Goal: Task Accomplishment & Management: Manage account settings

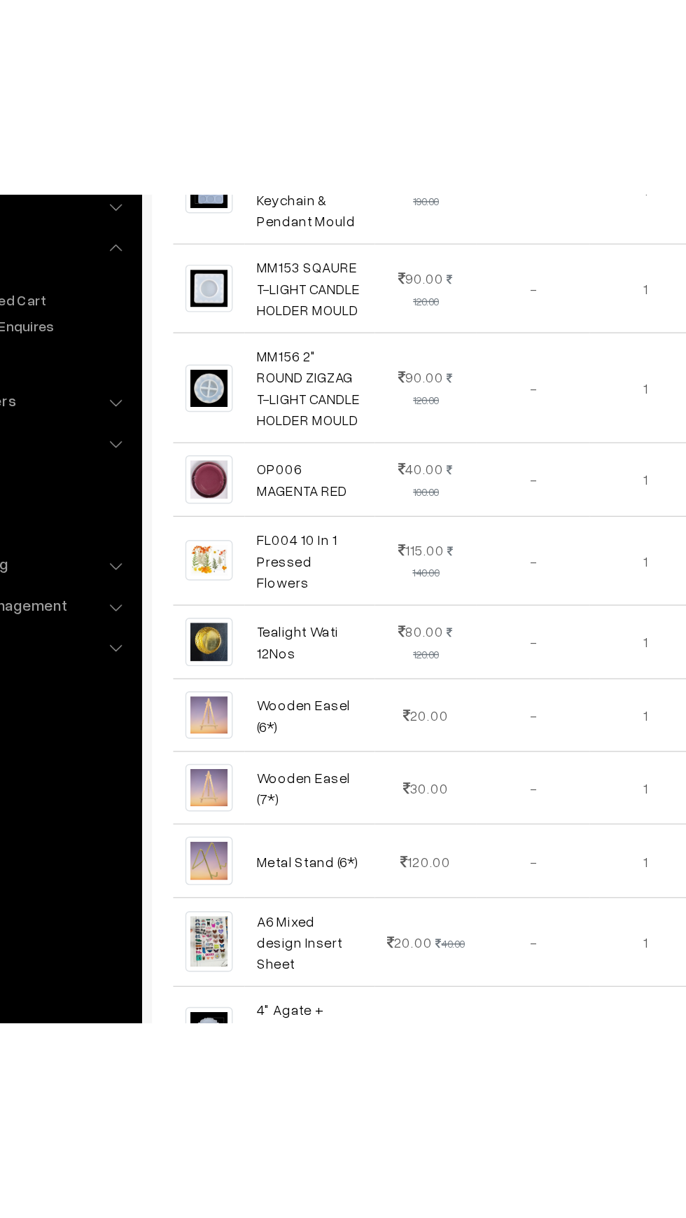
scroll to position [751, 0]
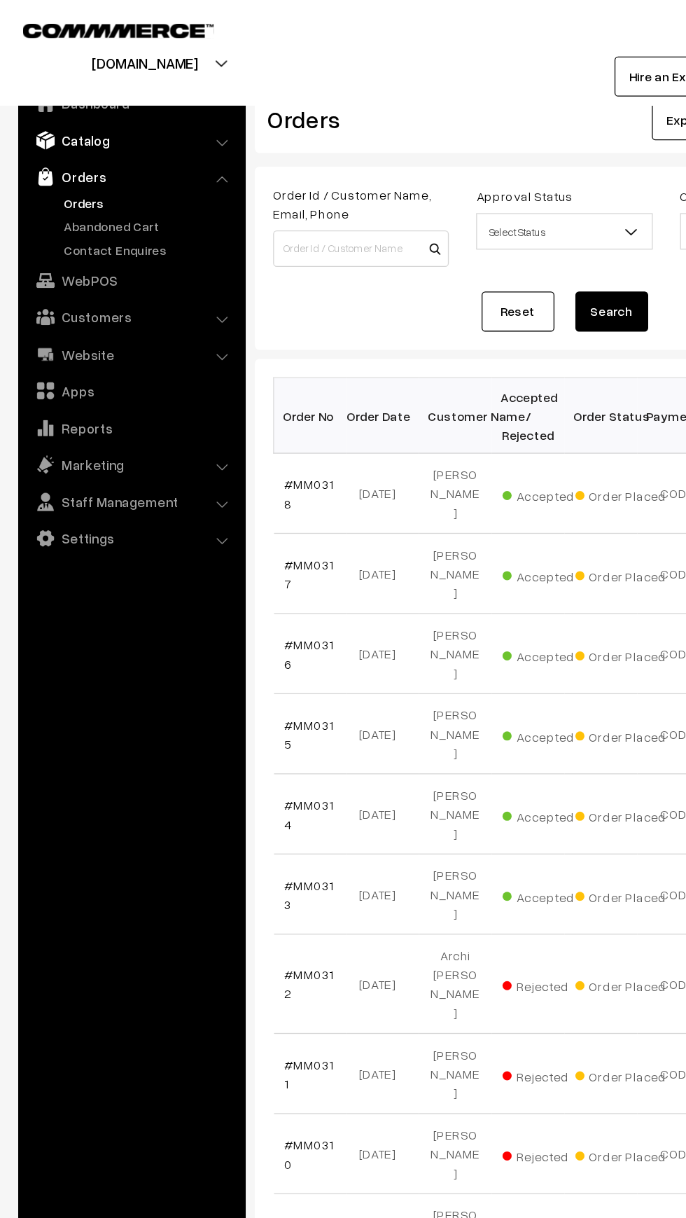
click at [41, 114] on img at bounding box center [35, 108] width 14 height 14
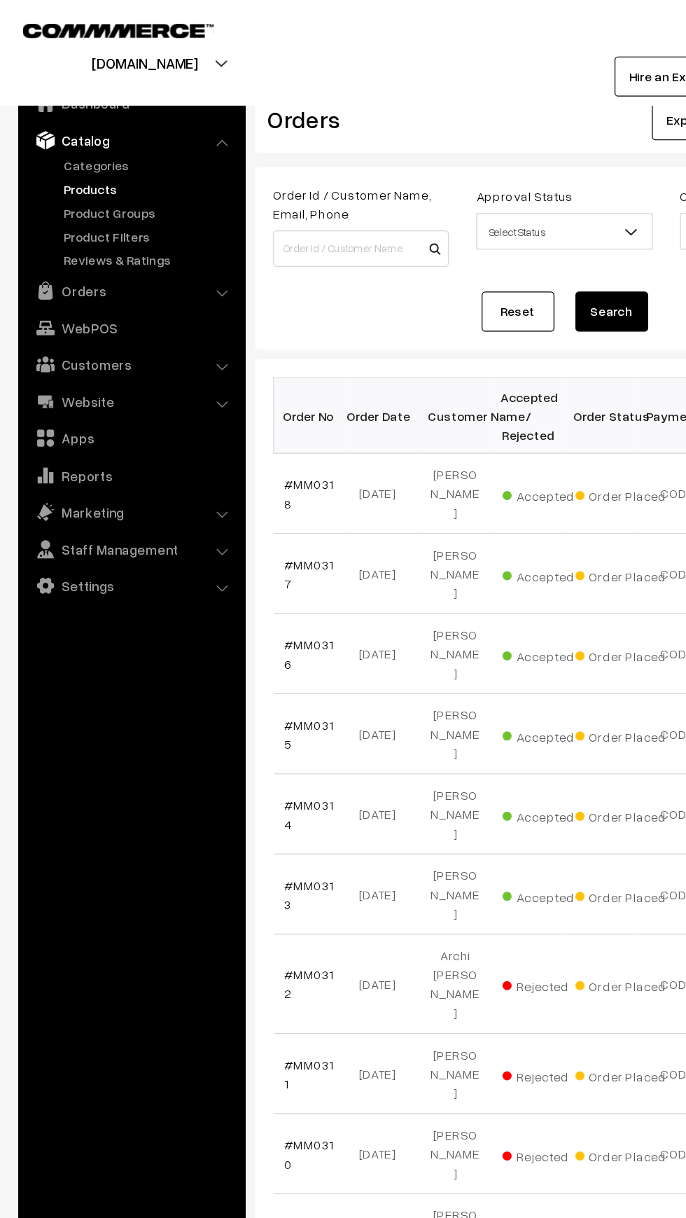
click at [48, 145] on link "Products" at bounding box center [115, 145] width 139 height 15
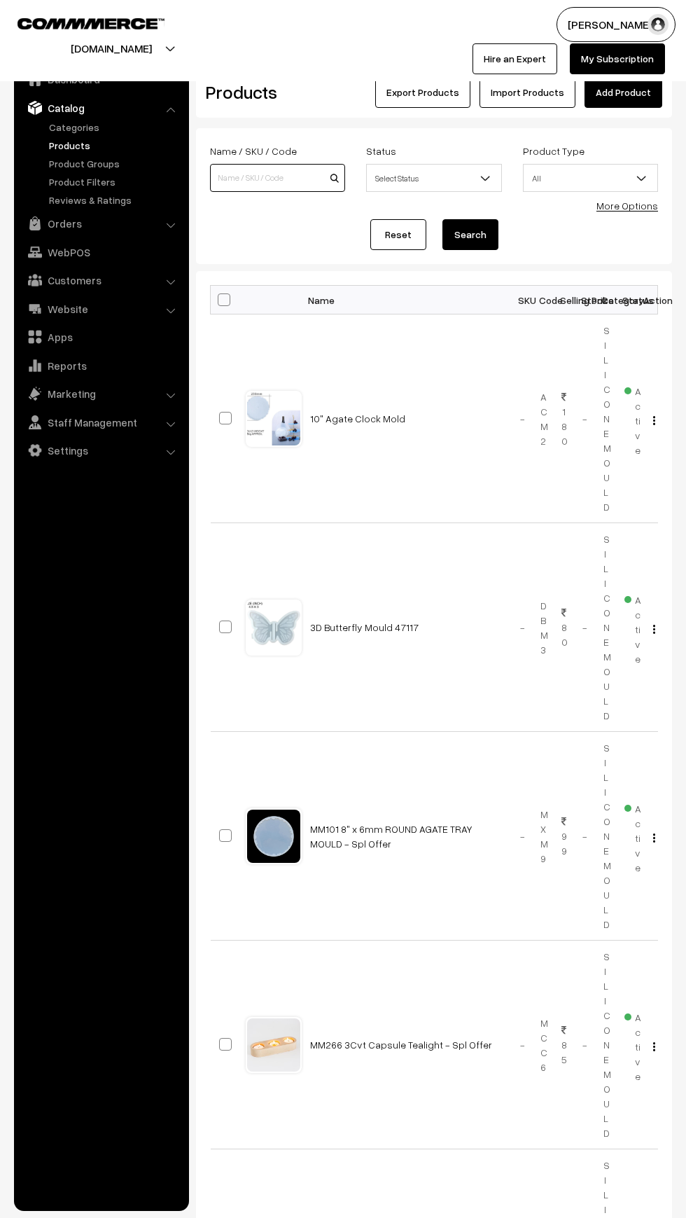
click at [254, 176] on input at bounding box center [277, 178] width 135 height 28
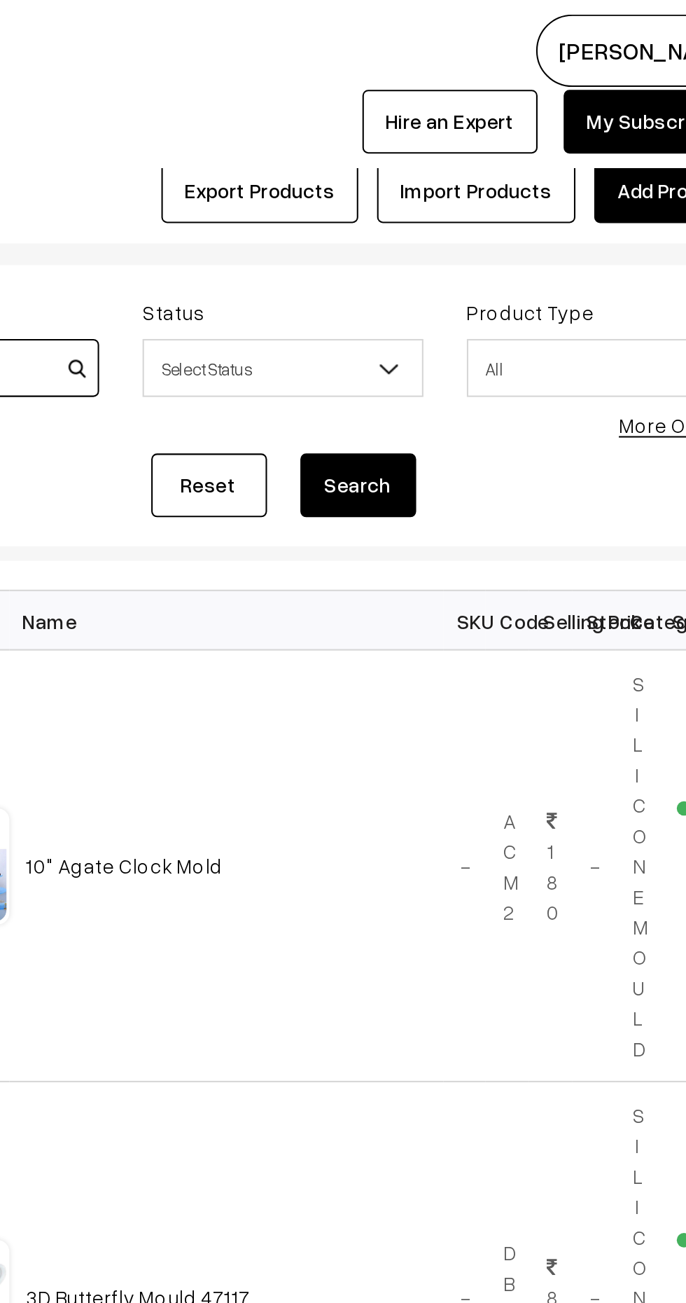
type input "Agate"
click at [490, 240] on button "Search" at bounding box center [471, 234] width 56 height 31
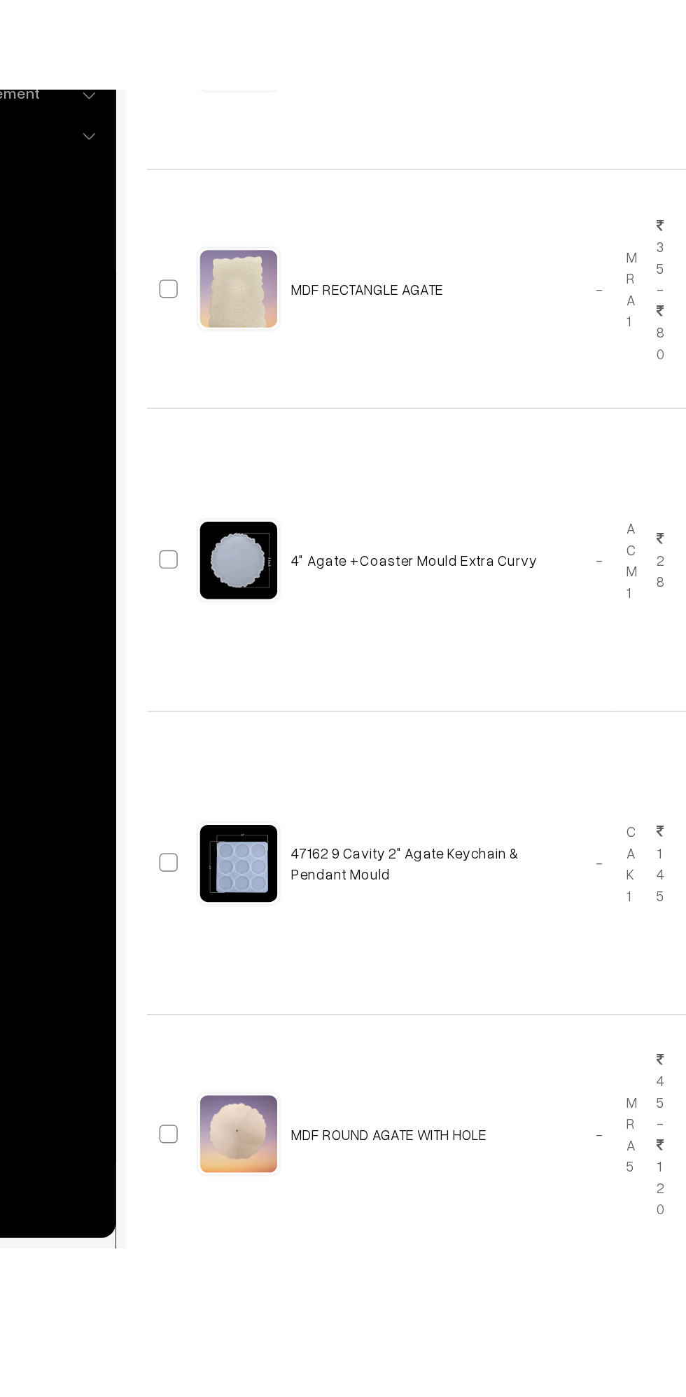
scroll to position [1047, 0]
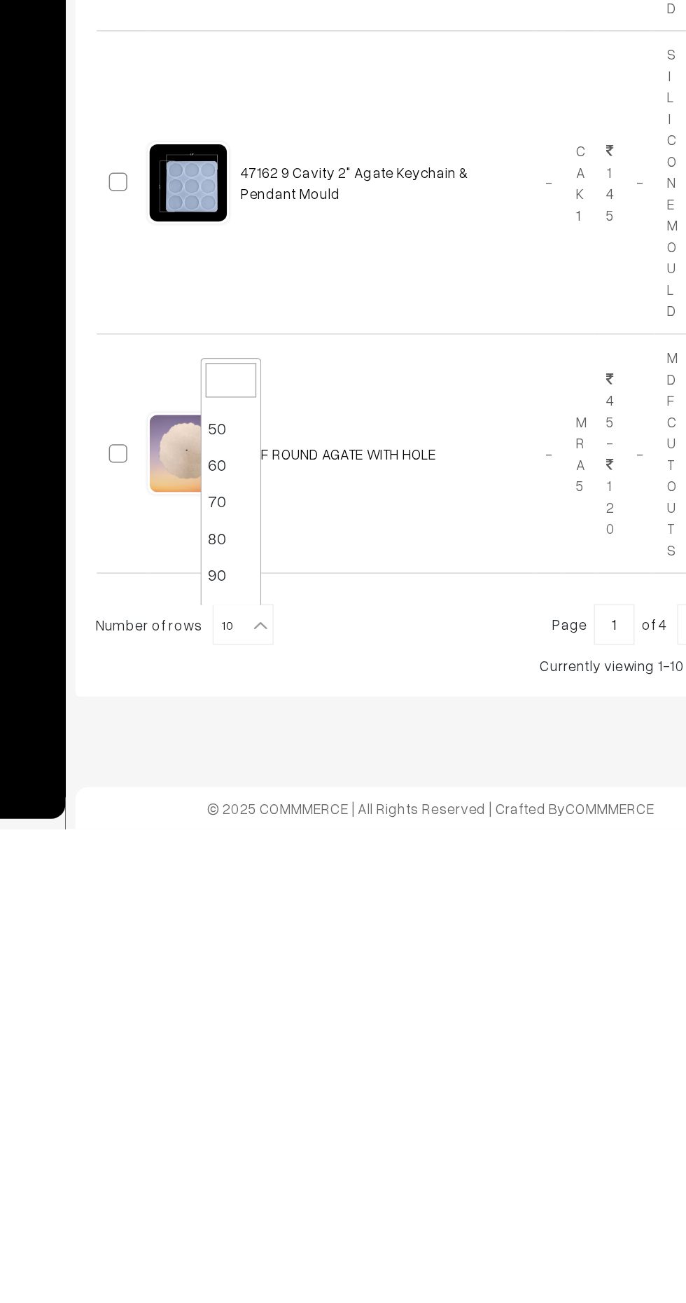
scroll to position [112, 0]
select select "100"
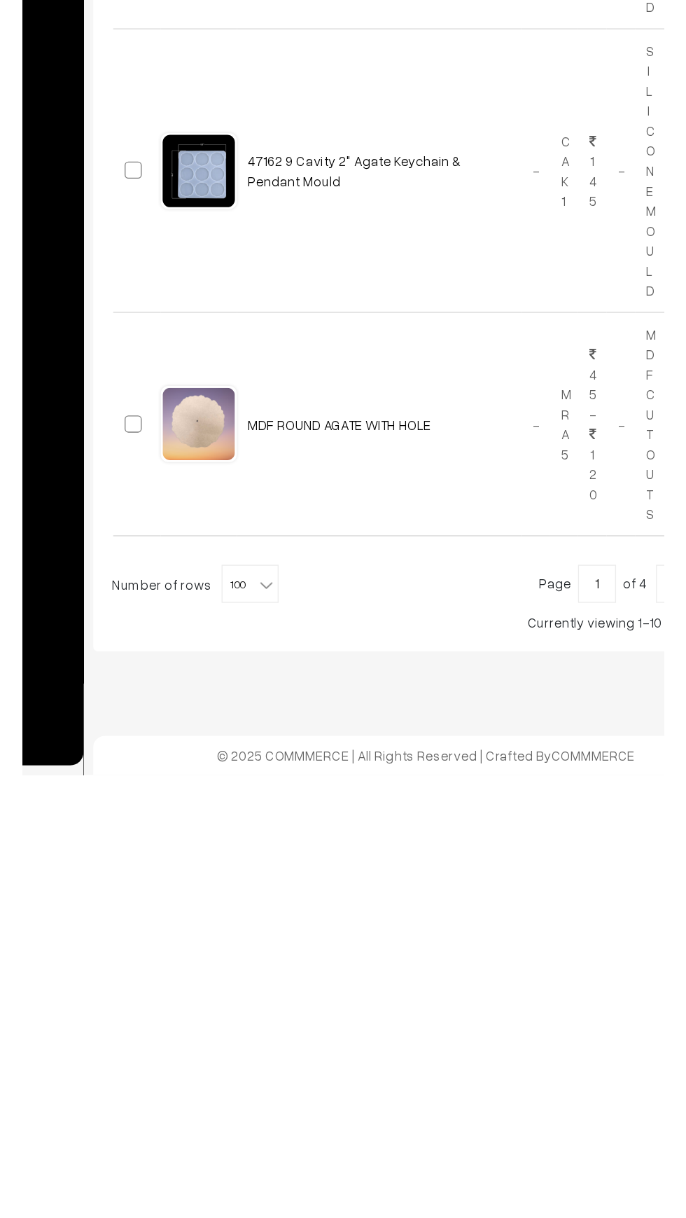
scroll to position [1168, 0]
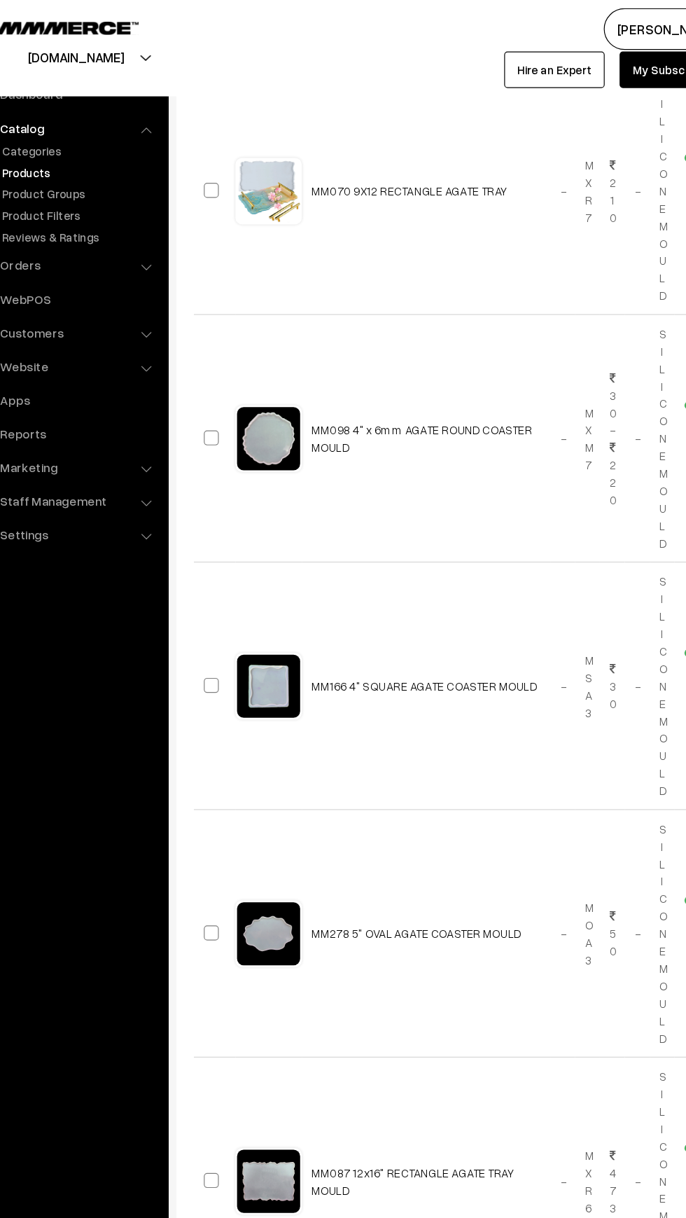
scroll to position [2377, 0]
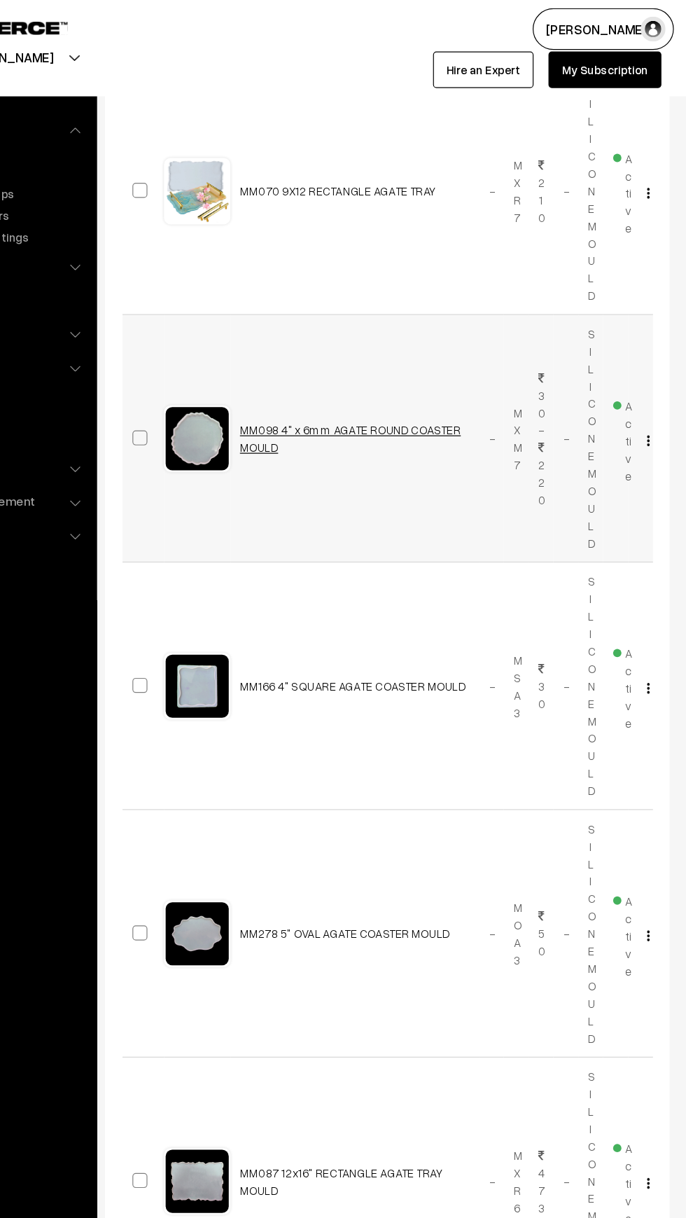
click at [349, 365] on link "MM098 4" x 6mm AGATE ROUND COASTER MOULD" at bounding box center [403, 369] width 186 height 27
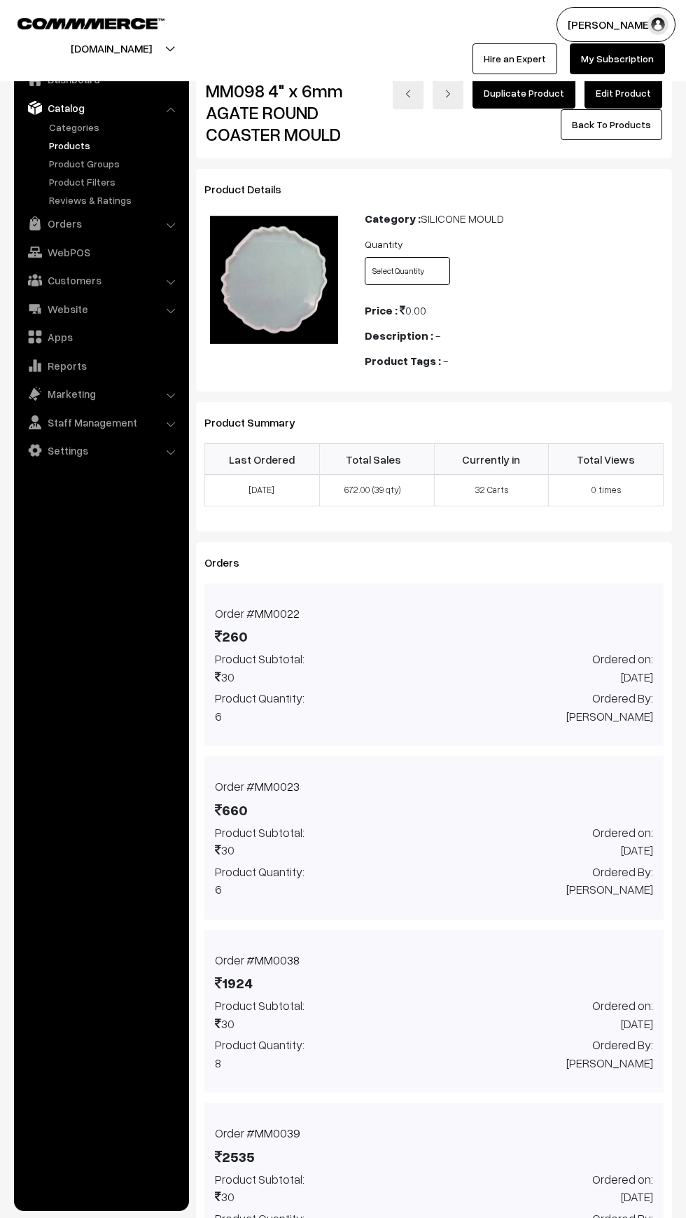
click at [397, 271] on select "Select Quantity Pack of 1 Pack of 3 Pack of 5 Pack of 10" at bounding box center [407, 271] width 85 height 28
select select "MXM7_3LM"
click at [365, 257] on select "Select Quantity Pack of 1 Pack of 3 Pack of 5 Pack of 10" at bounding box center [407, 271] width 85 height 28
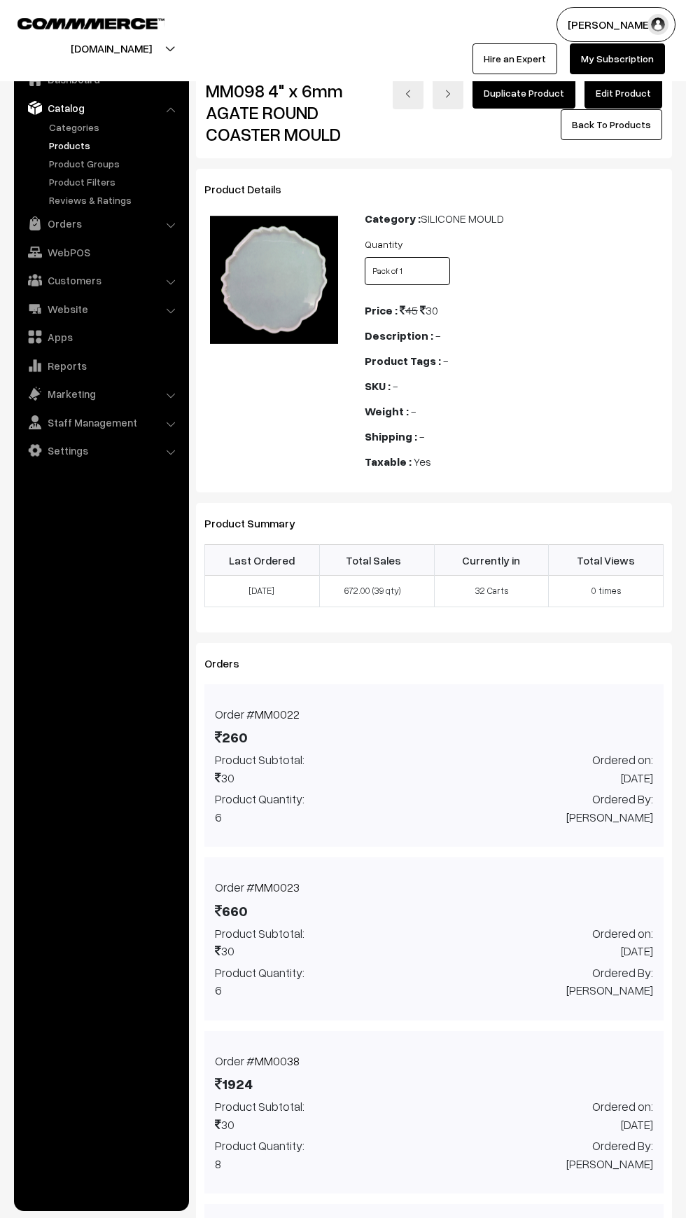
click at [394, 263] on select "Select Quantity Pack of 1 Pack of 3 Pack of 5 Pack of 10" at bounding box center [407, 271] width 85 height 28
select select "MXM7_R50"
click at [365, 257] on select "Select Quantity Pack of 1 Pack of 3 Pack of 5 Pack of 10" at bounding box center [407, 271] width 85 height 28
click at [399, 272] on select "Select Quantity Pack of 1 Pack of 3 Pack of 5 Pack of 10" at bounding box center [407, 271] width 85 height 28
click at [365, 257] on select "Select Quantity Pack of 1 Pack of 3 Pack of 5 Pack of 10" at bounding box center [407, 271] width 85 height 28
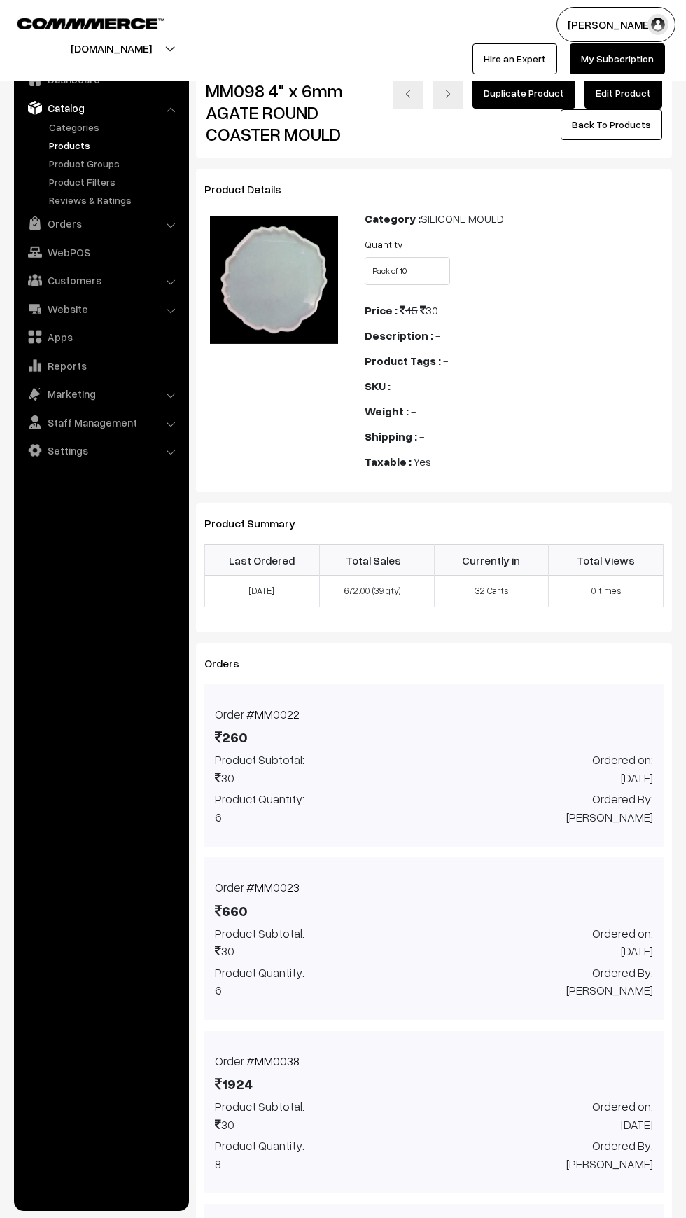
click at [613, 96] on link "Edit Product" at bounding box center [624, 93] width 78 height 31
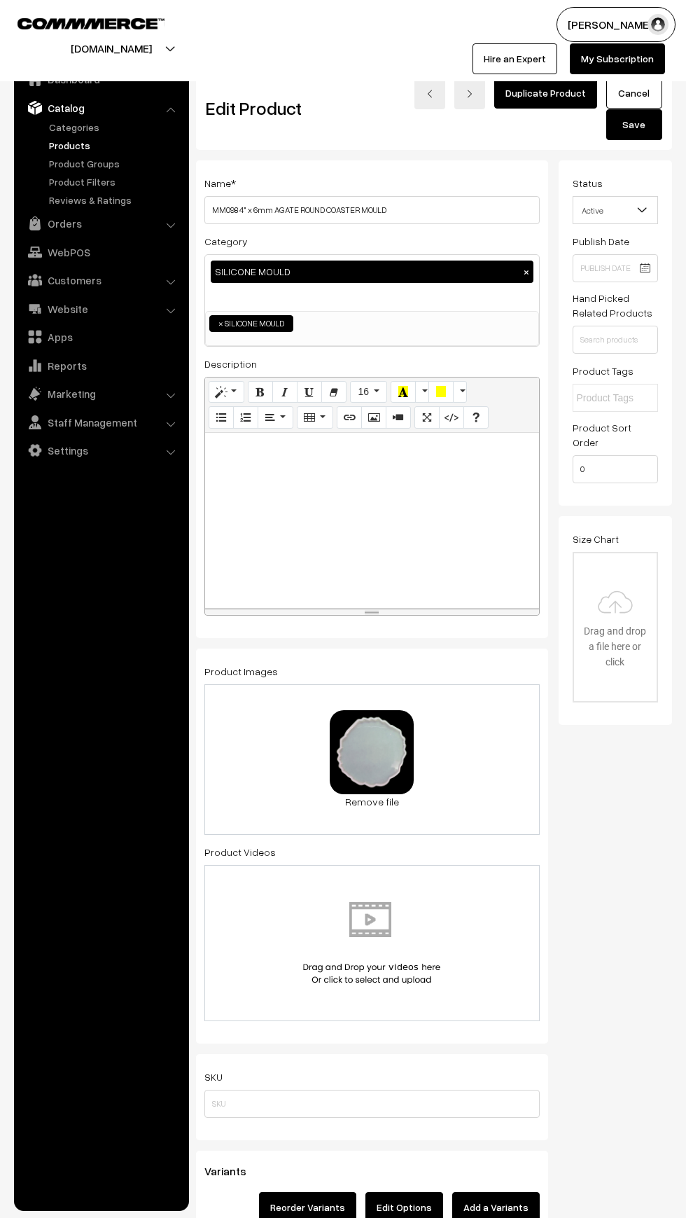
click at [541, 95] on link "Duplicate Product" at bounding box center [545, 93] width 103 height 31
click at [447, 207] on input "MM098 4" x 6mm AGATE ROUND COASTER MOULD - Copy" at bounding box center [371, 210] width 335 height 28
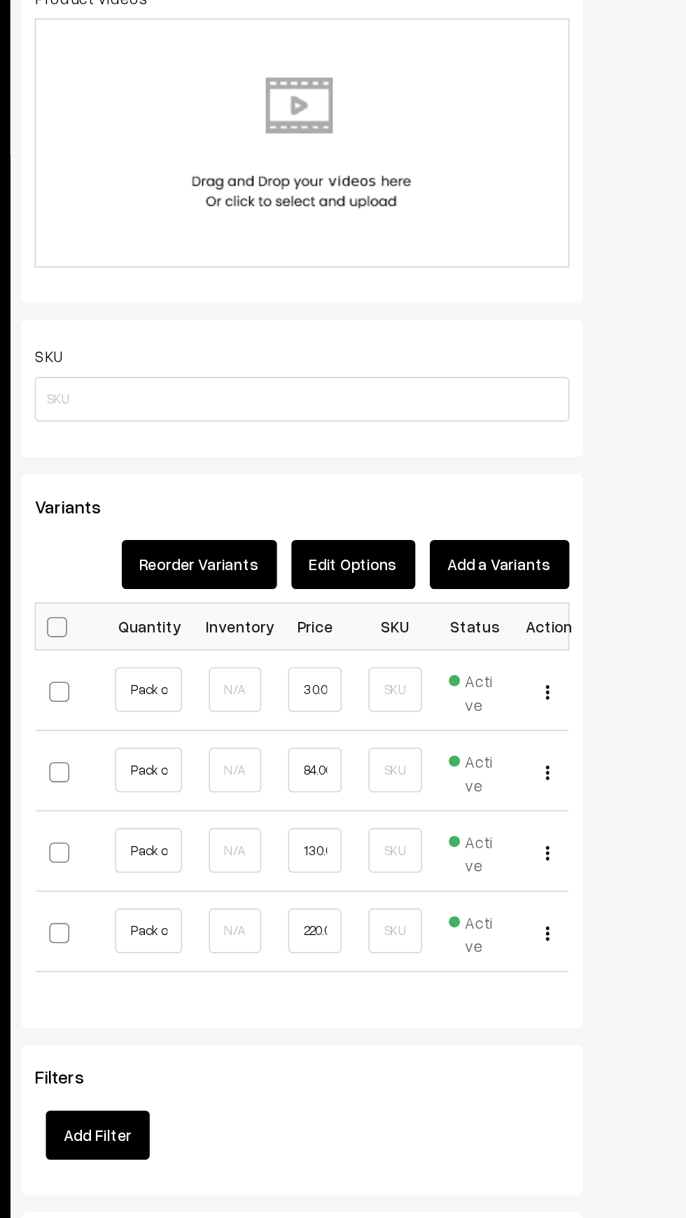
scroll to position [449, 0]
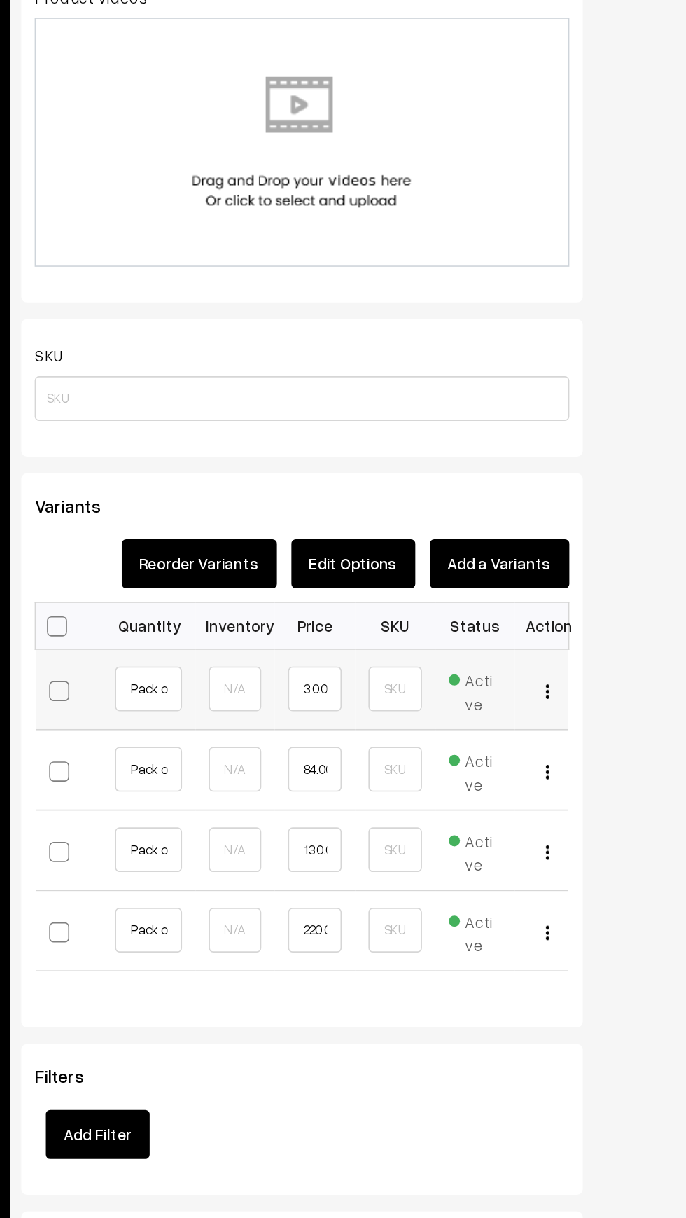
type input "MM098 4" x 6mm AGATE ROUND COASTER MOULD - Spl Offer"
click at [526, 842] on img "button" at bounding box center [526, 838] width 2 height 9
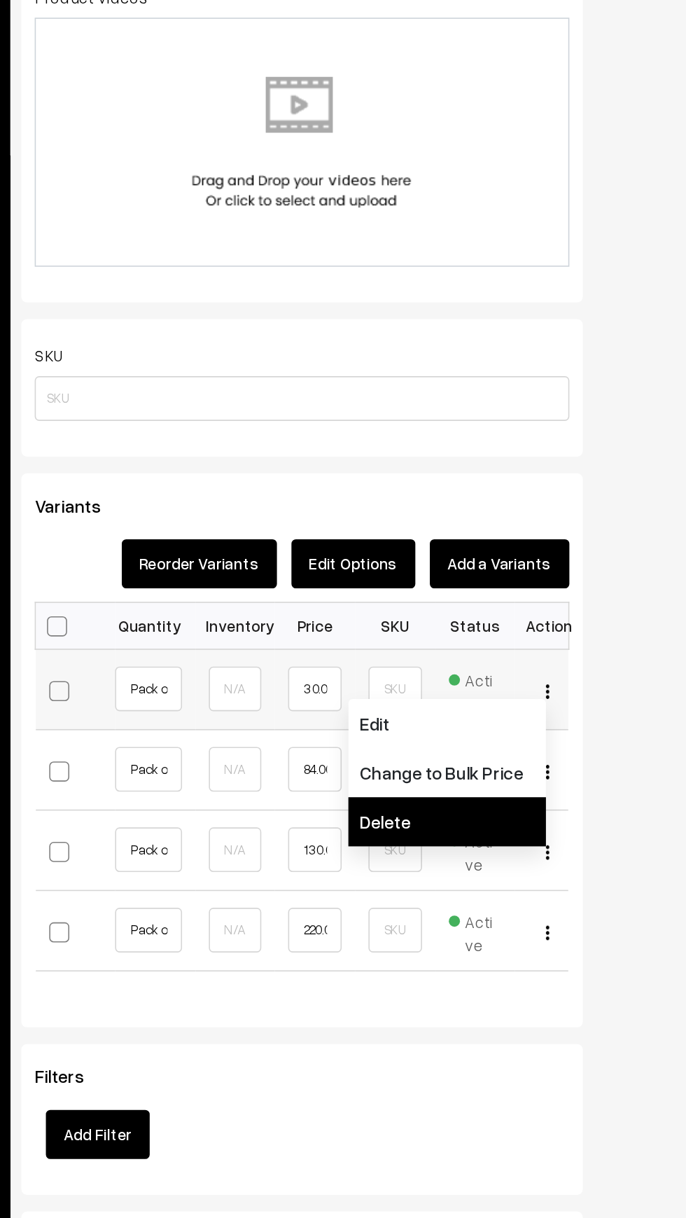
click at [456, 931] on link "Delete" at bounding box center [463, 920] width 124 height 31
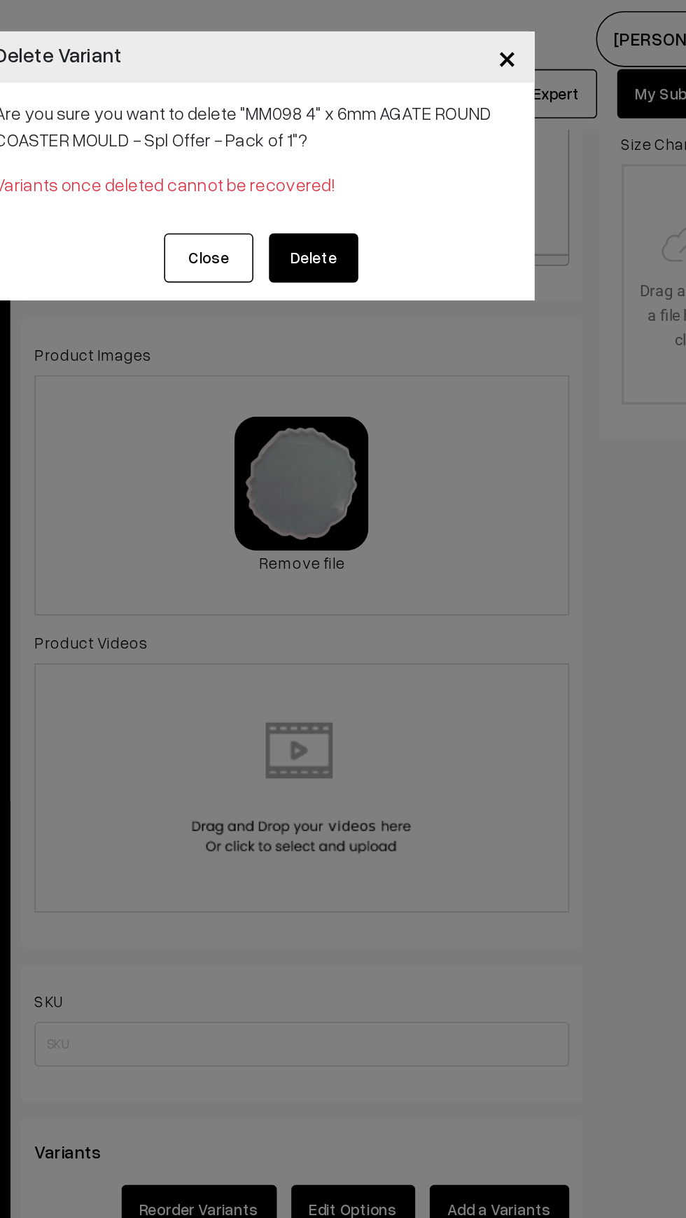
click at [380, 158] on button "Delete" at bounding box center [380, 161] width 56 height 31
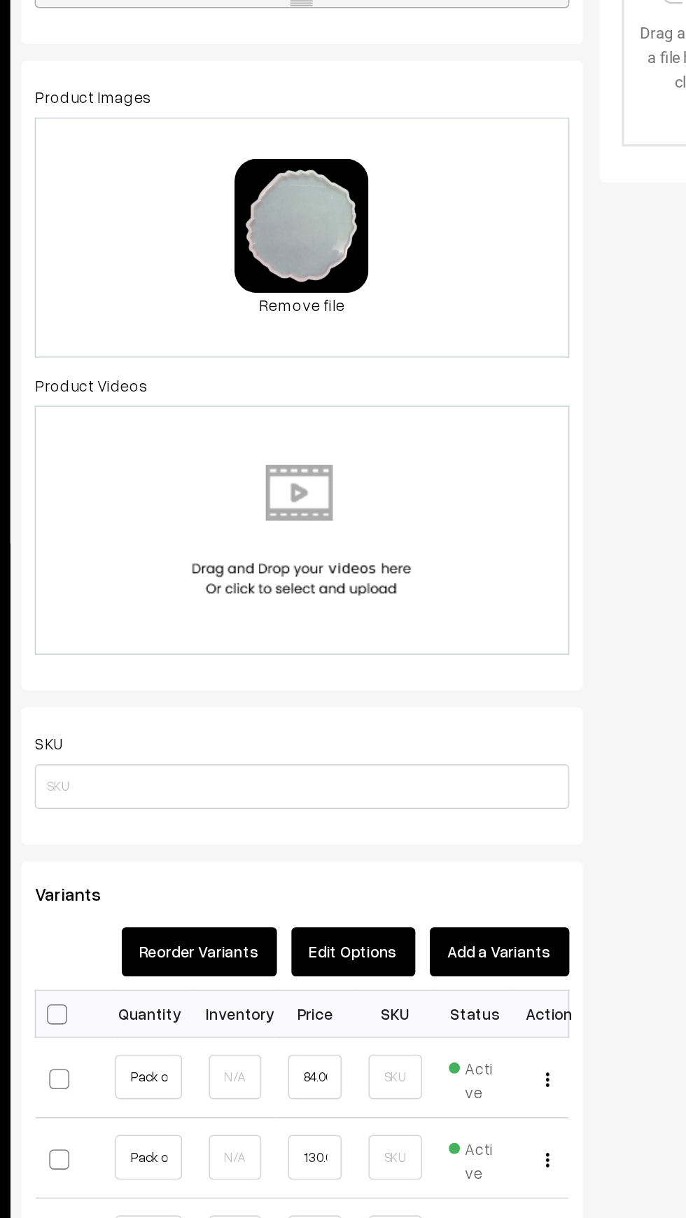
scroll to position [448, 0]
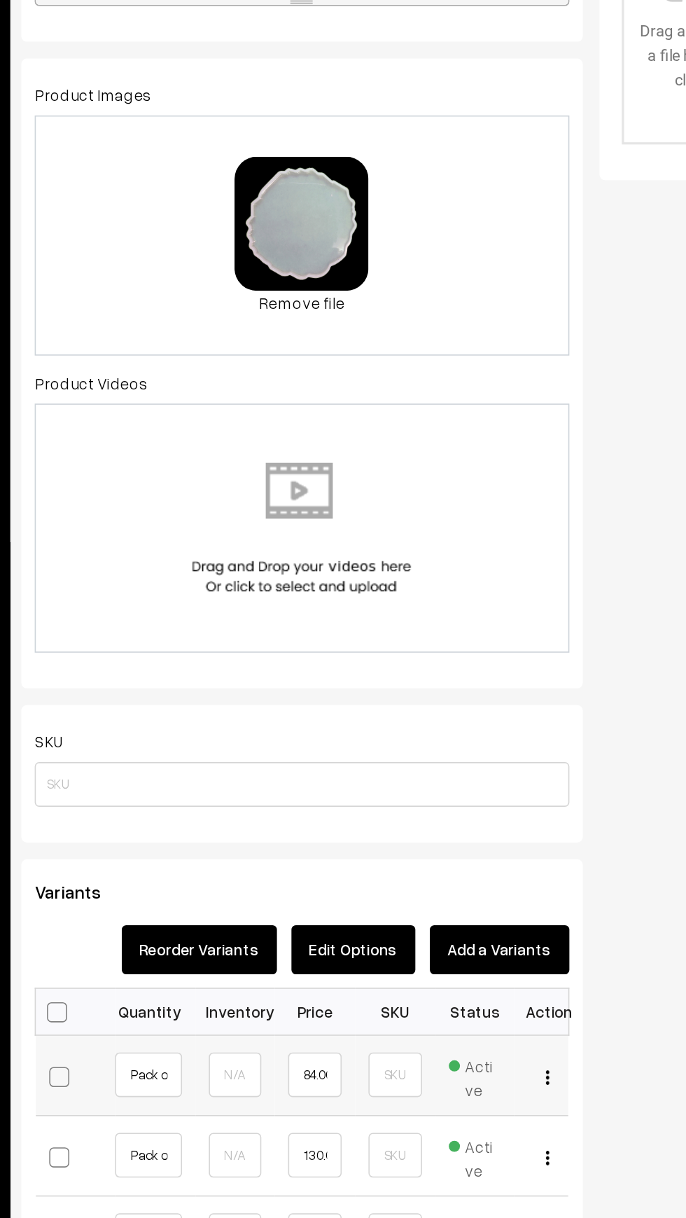
click at [526, 839] on img "button" at bounding box center [526, 838] width 2 height 9
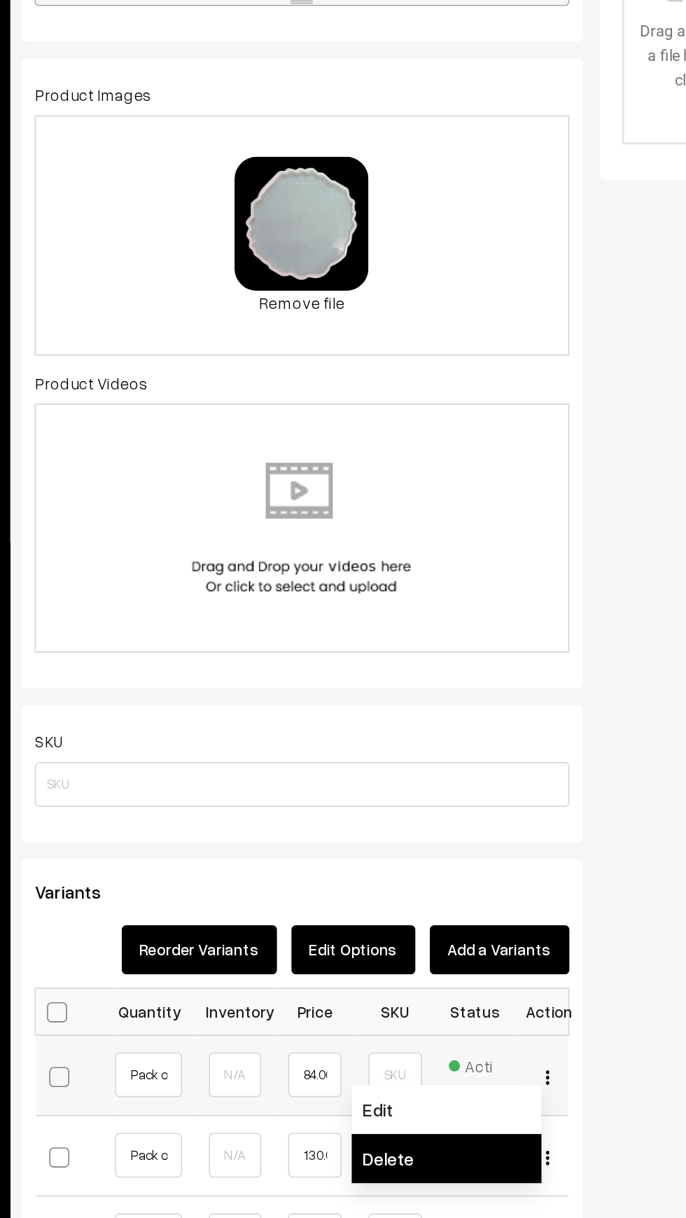
click at [466, 889] on link "Delete" at bounding box center [462, 889] width 119 height 31
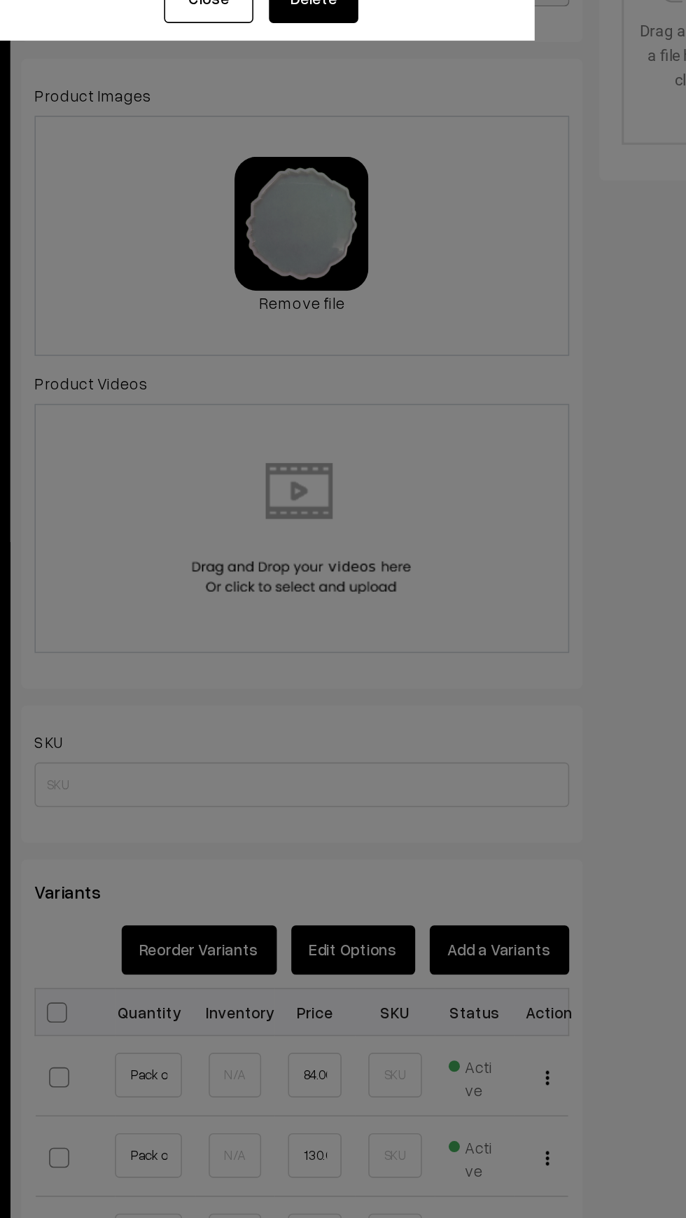
click at [401, 185] on div "Close Delete" at bounding box center [343, 167] width 350 height 42
click at [380, 165] on button "Delete" at bounding box center [380, 161] width 56 height 31
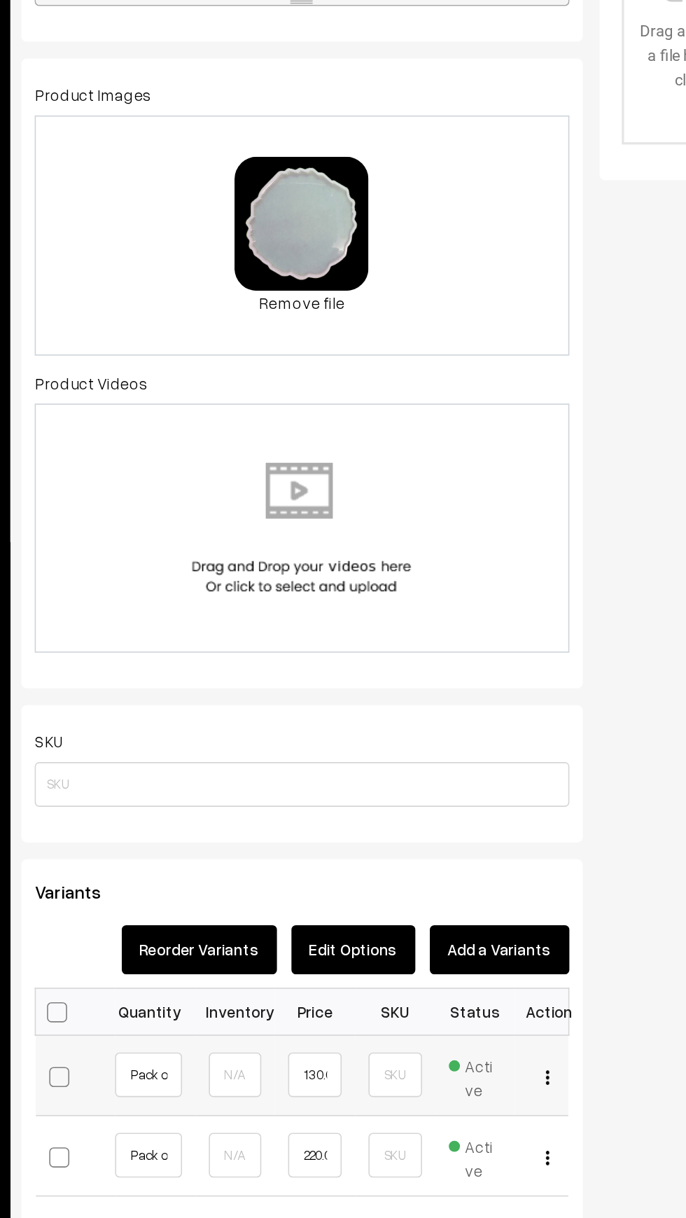
click at [526, 839] on img "button" at bounding box center [526, 838] width 2 height 9
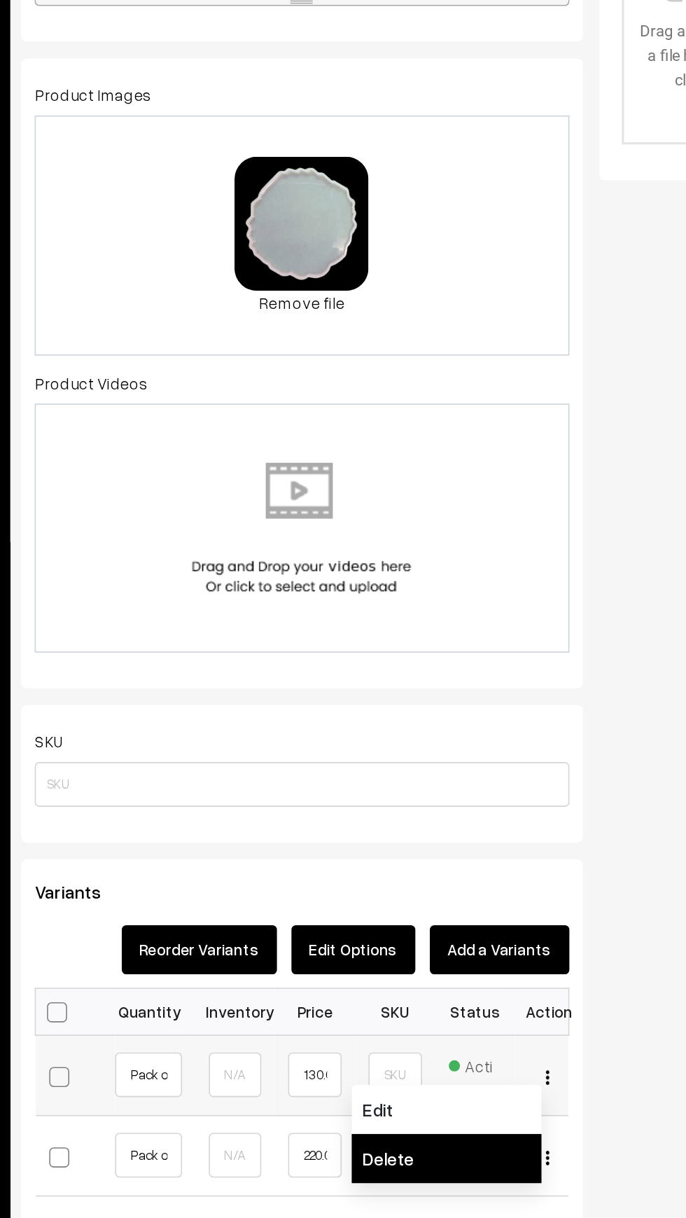
click at [463, 891] on link "Delete" at bounding box center [462, 889] width 119 height 31
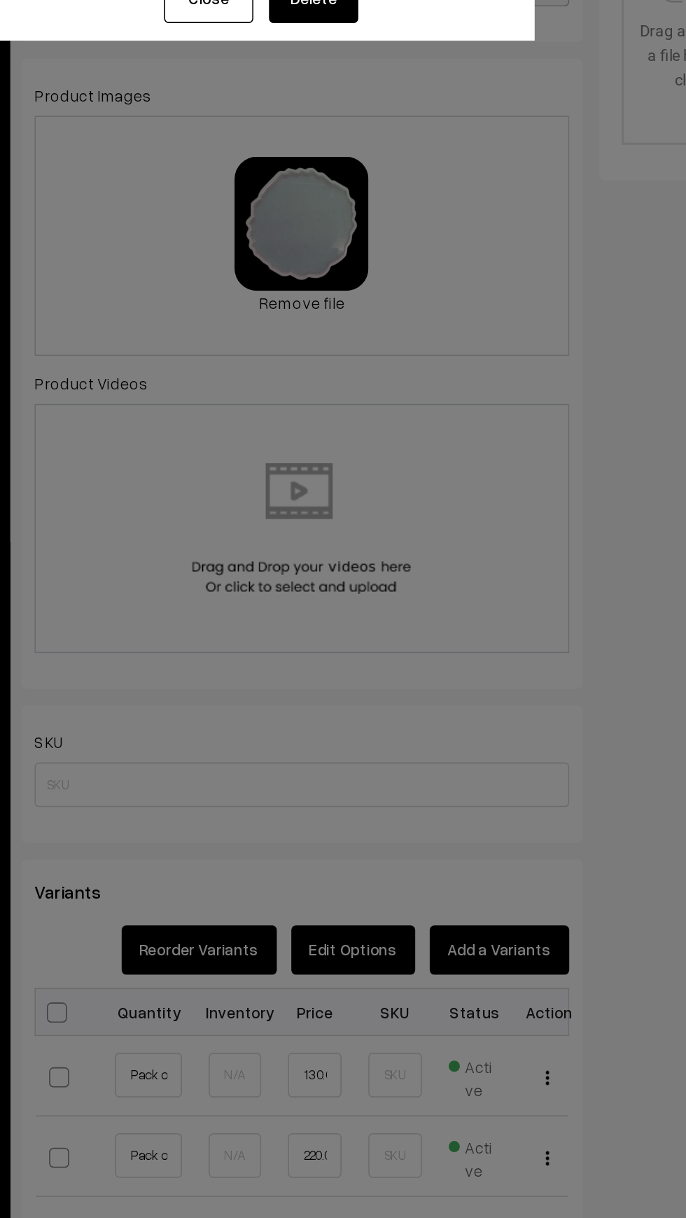
click at [377, 167] on button "Delete" at bounding box center [380, 161] width 56 height 31
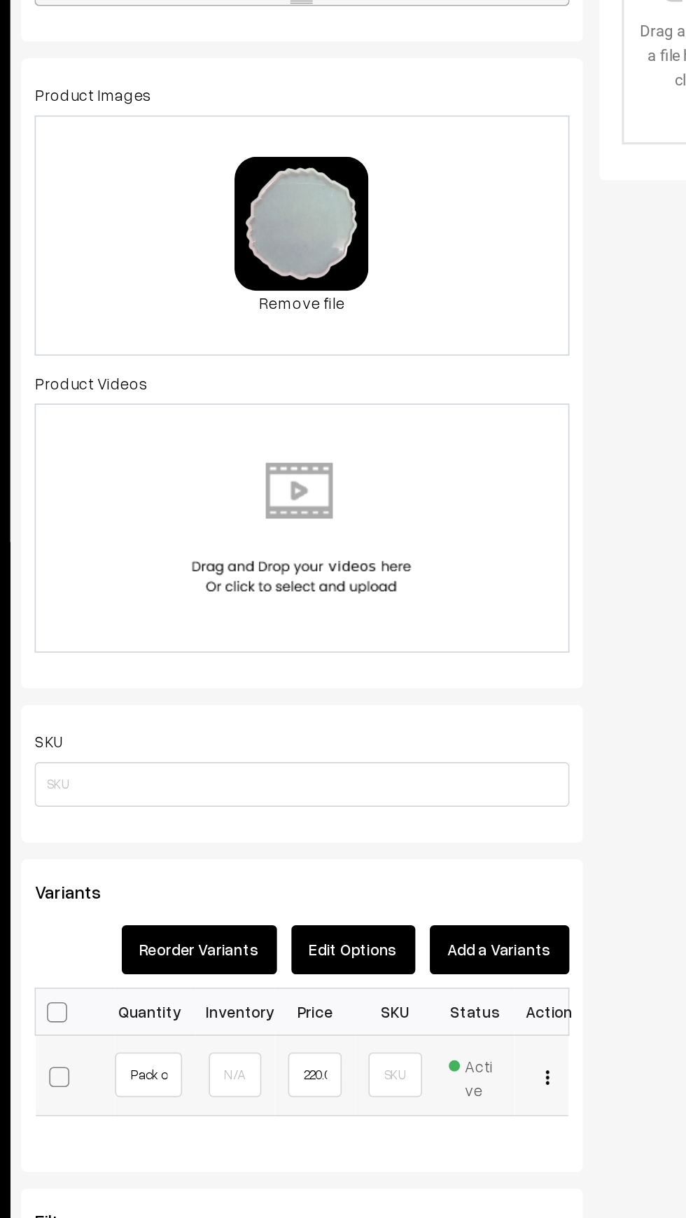
click at [526, 839] on img "button" at bounding box center [526, 838] width 2 height 9
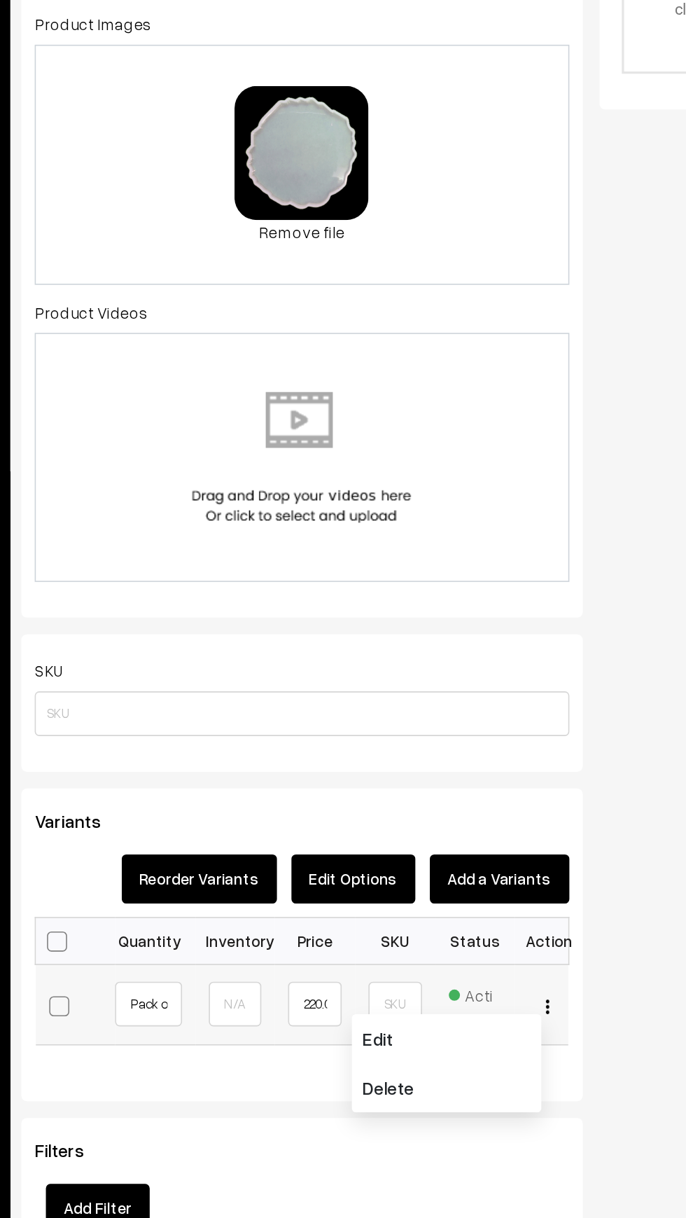
scroll to position [449, 0]
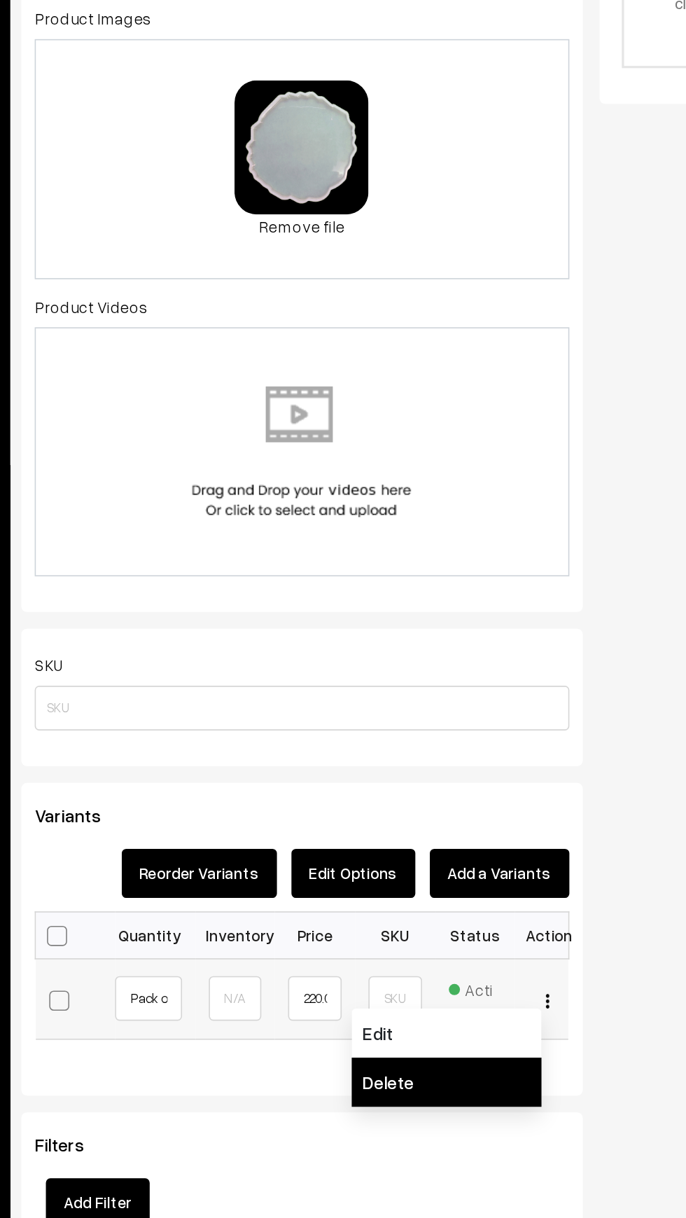
click at [464, 902] on link "Delete" at bounding box center [462, 889] width 119 height 31
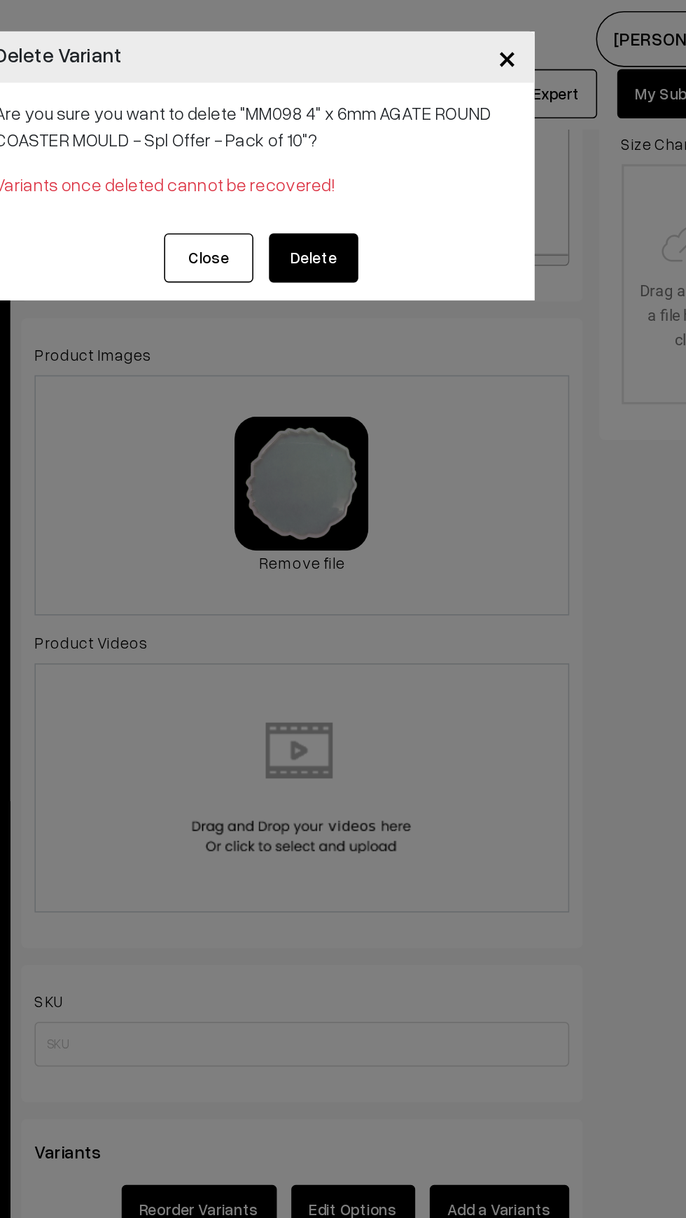
click at [374, 164] on button "Delete" at bounding box center [380, 161] width 56 height 31
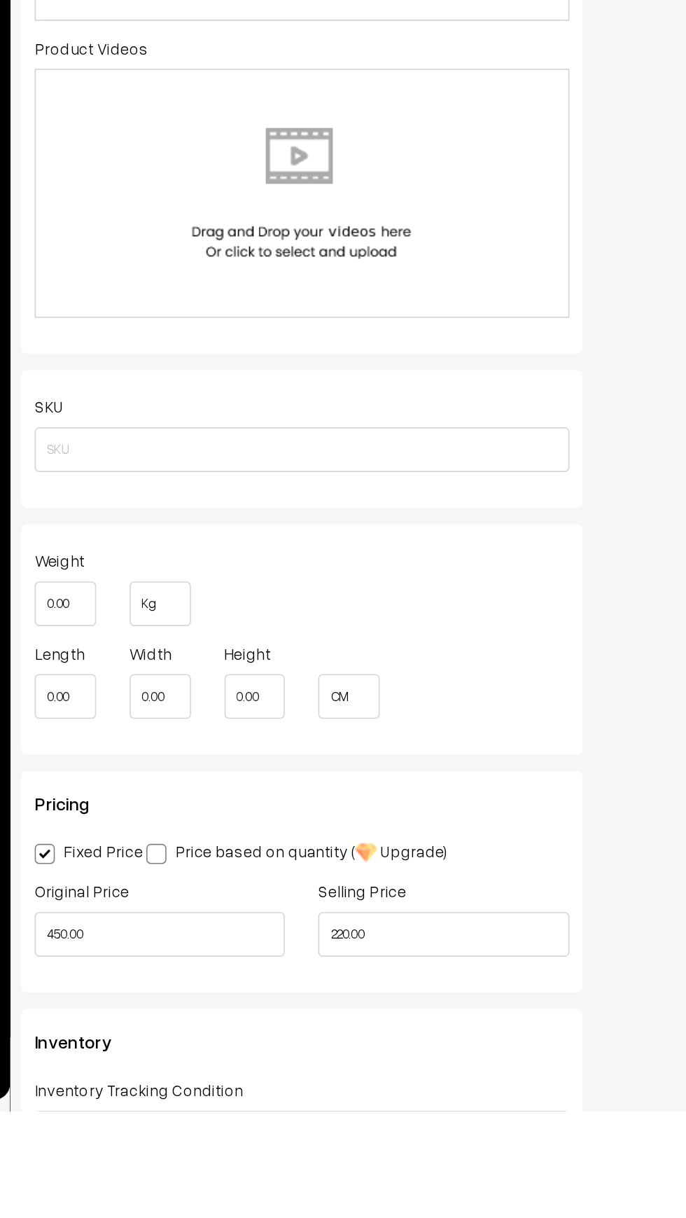
scroll to position [312, 0]
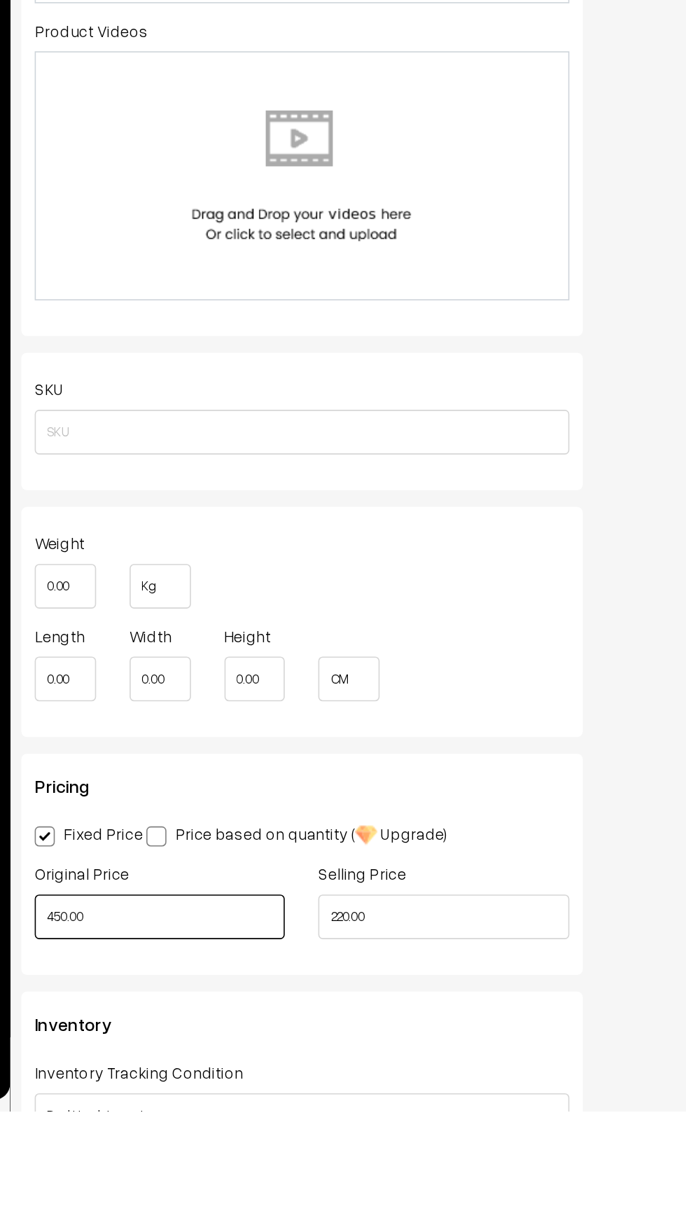
click at [330, 1098] on input "450.00" at bounding box center [282, 1096] width 157 height 28
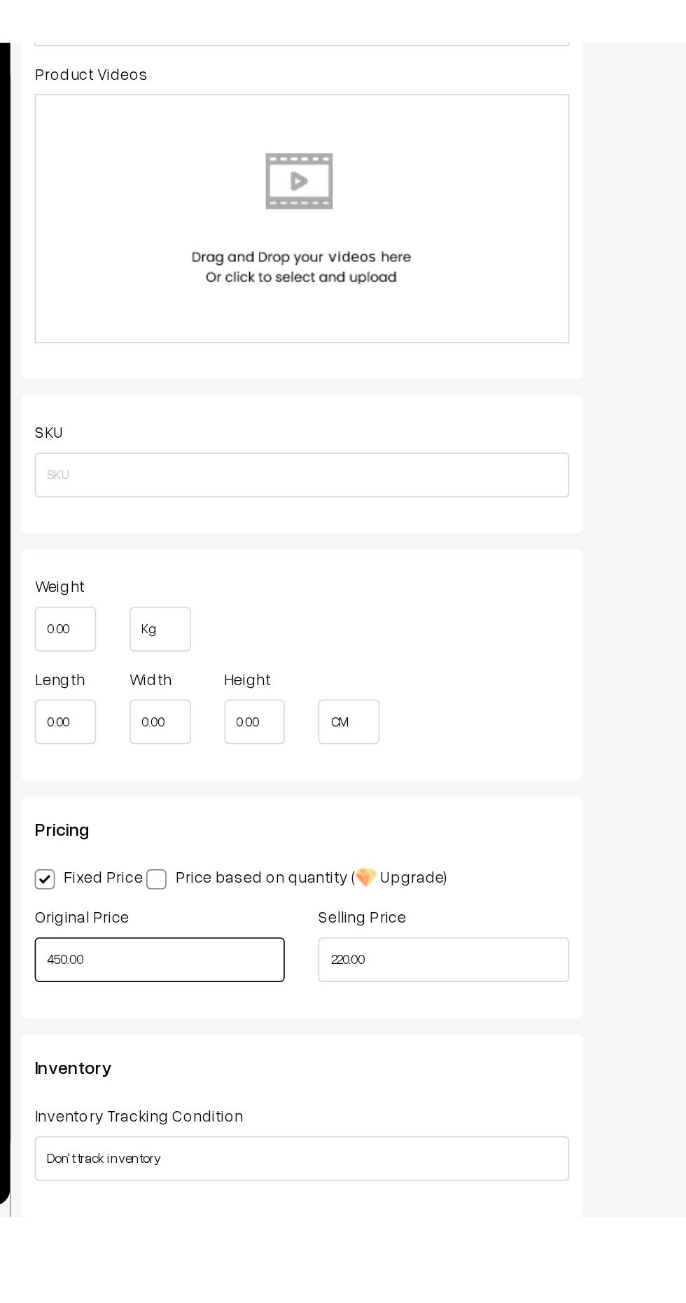
scroll to position [362, 0]
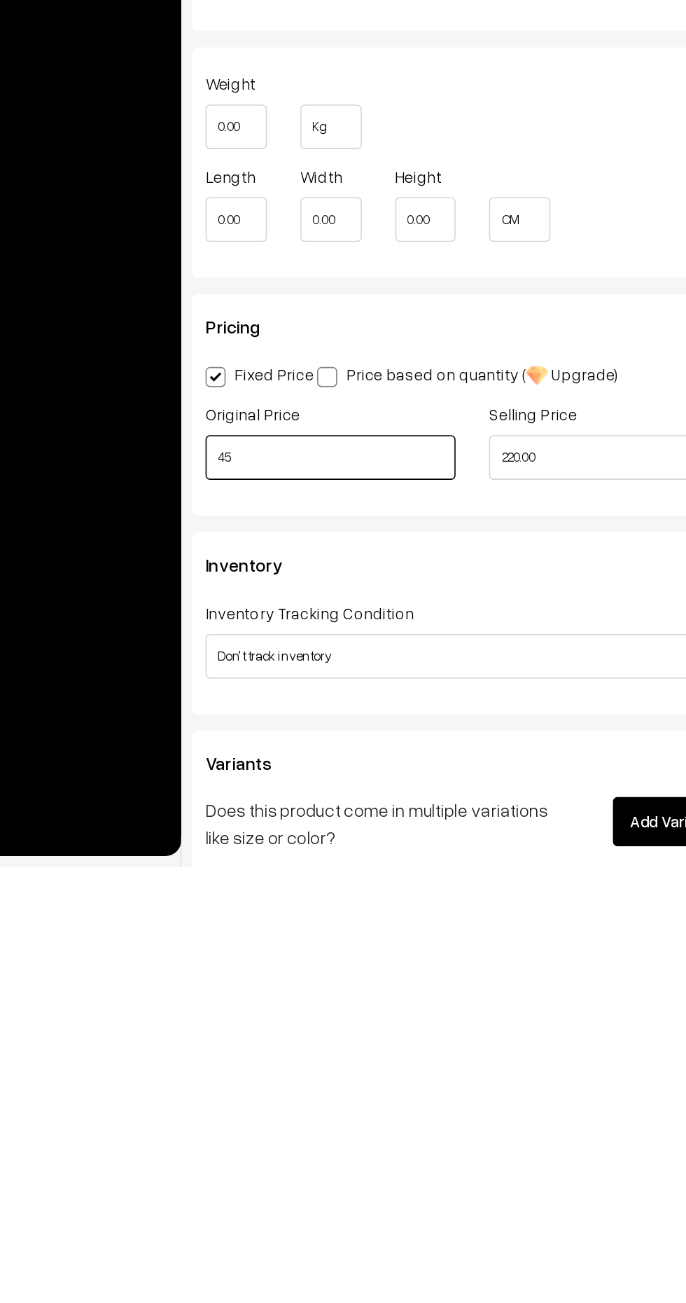
type input "4"
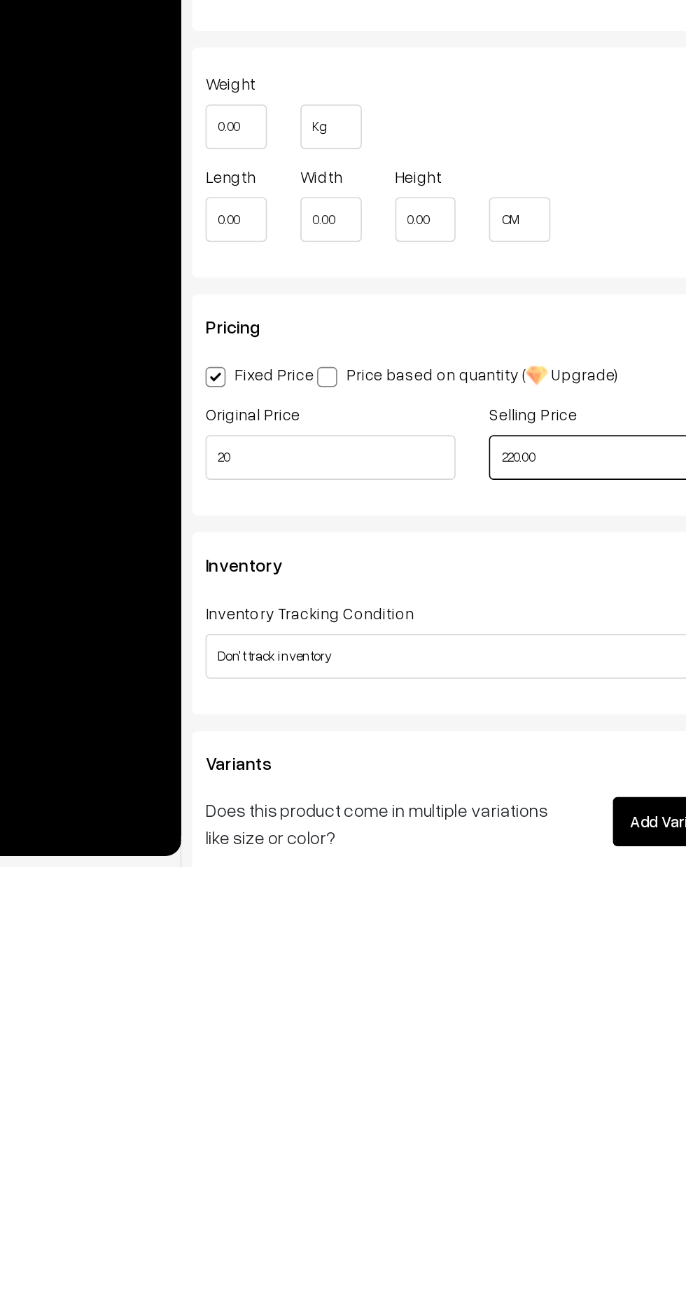
click at [422, 1048] on input "220.00" at bounding box center [460, 1046] width 157 height 28
type input "20.00"
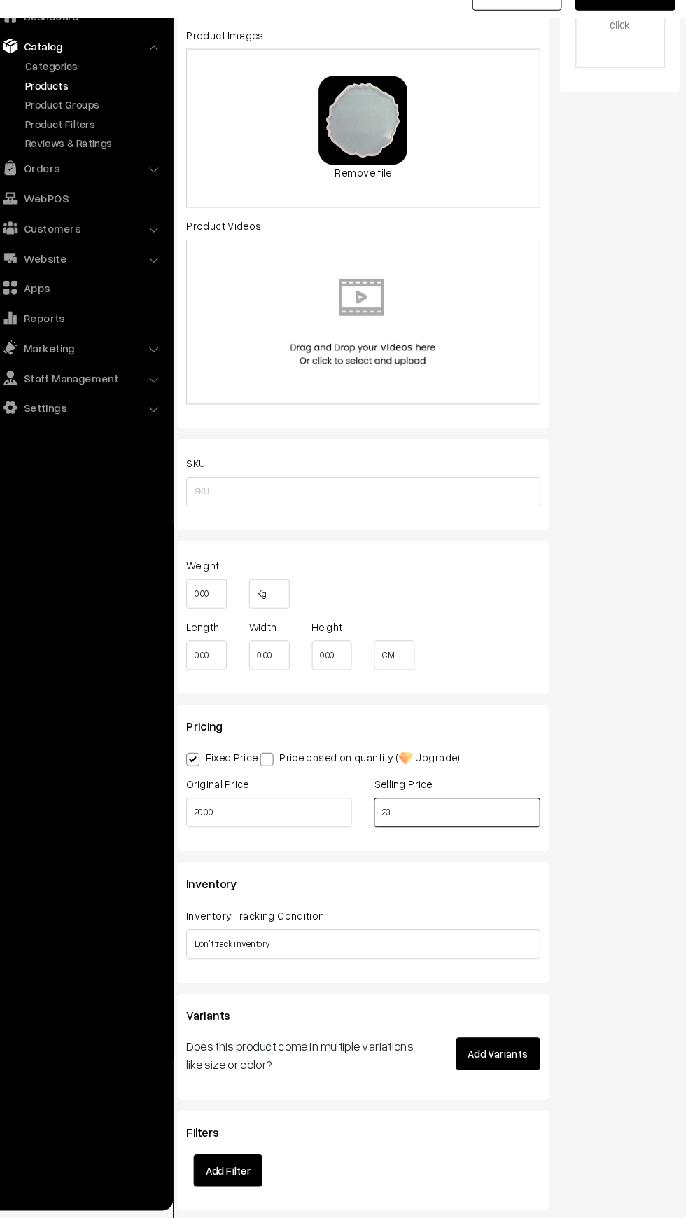
scroll to position [578, 0]
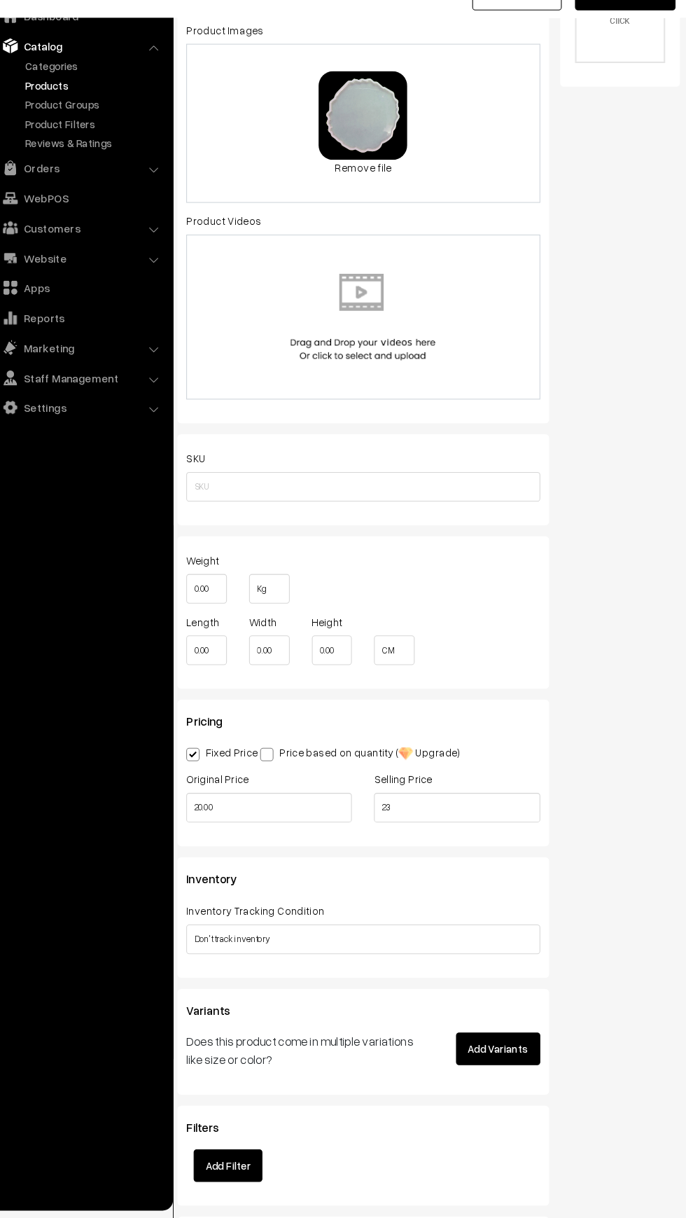
click at [266, 779] on label "Fixed Price" at bounding box center [236, 777] width 68 height 15
click at [211, 779] on input "Fixed Price" at bounding box center [206, 776] width 9 height 9
type input "23.00"
click at [268, 779] on label "Fixed Price" at bounding box center [236, 777] width 68 height 15
click at [211, 779] on input "Fixed Price" at bounding box center [206, 776] width 9 height 9
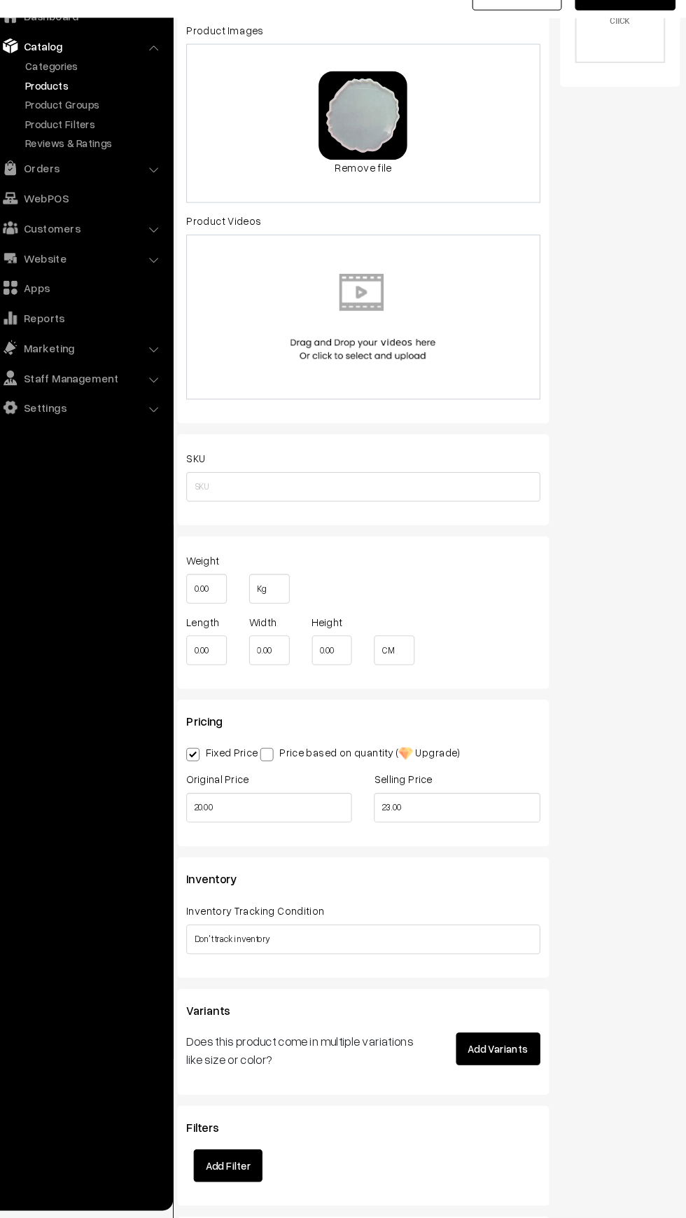
click at [268, 778] on label "Fixed Price" at bounding box center [236, 777] width 68 height 15
click at [211, 778] on input "Fixed Price" at bounding box center [206, 776] width 9 height 9
click at [266, 779] on label "Fixed Price" at bounding box center [236, 777] width 68 height 15
click at [211, 779] on input "Fixed Price" at bounding box center [206, 776] width 9 height 9
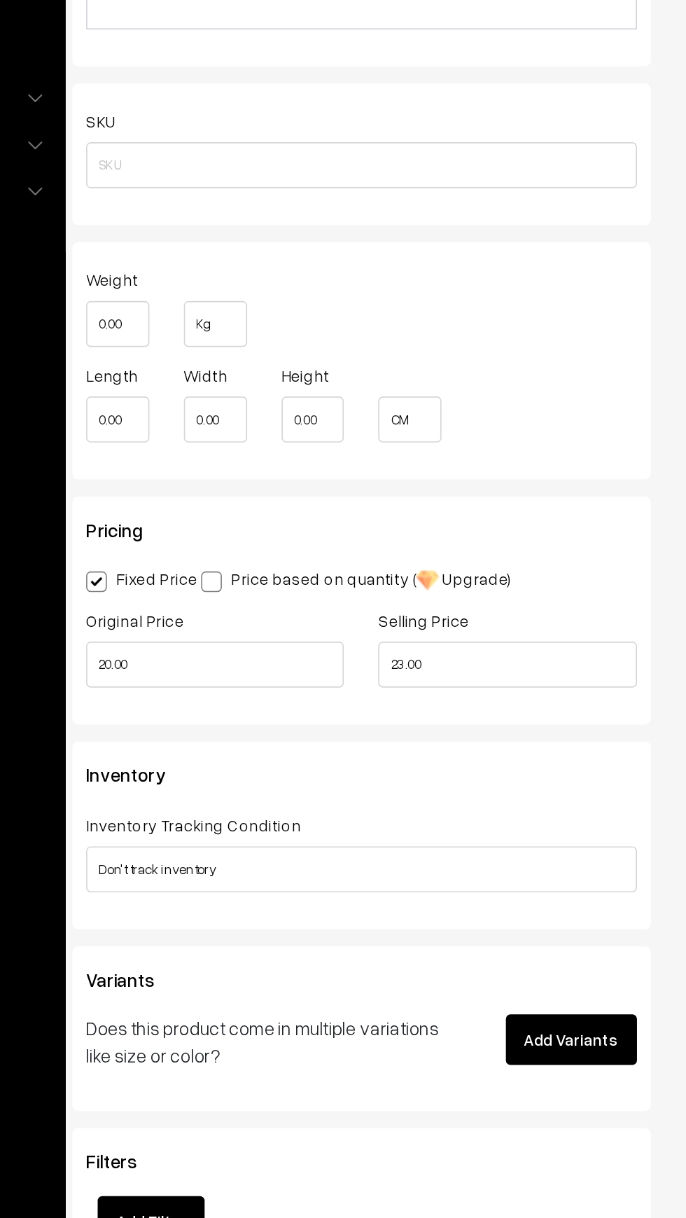
scroll to position [667, 0]
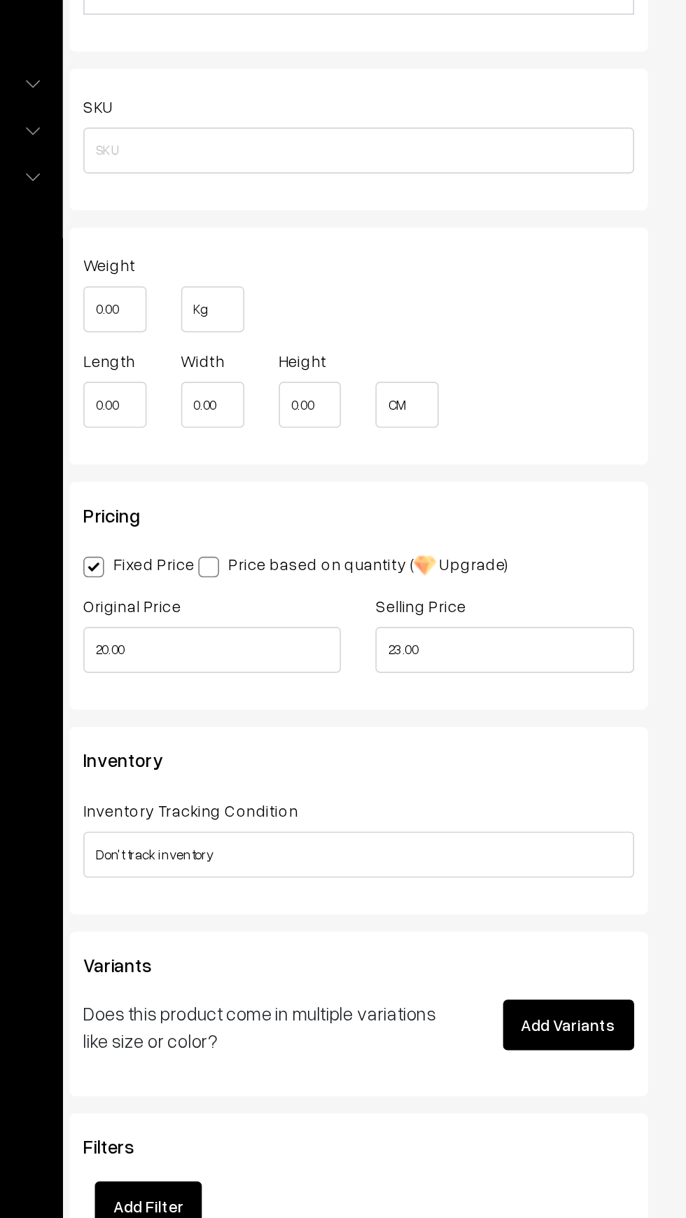
click at [284, 694] on span at bounding box center [278, 690] width 13 height 13
click at [270, 691] on label "Fixed Price" at bounding box center [236, 688] width 68 height 15
click at [211, 691] on input "Fixed Price" at bounding box center [206, 687] width 9 height 9
click at [288, 691] on label "Price based on quantity ( Upgrade )" at bounding box center [366, 689] width 189 height 16
click at [202, 693] on span at bounding box center [208, 690] width 13 height 13
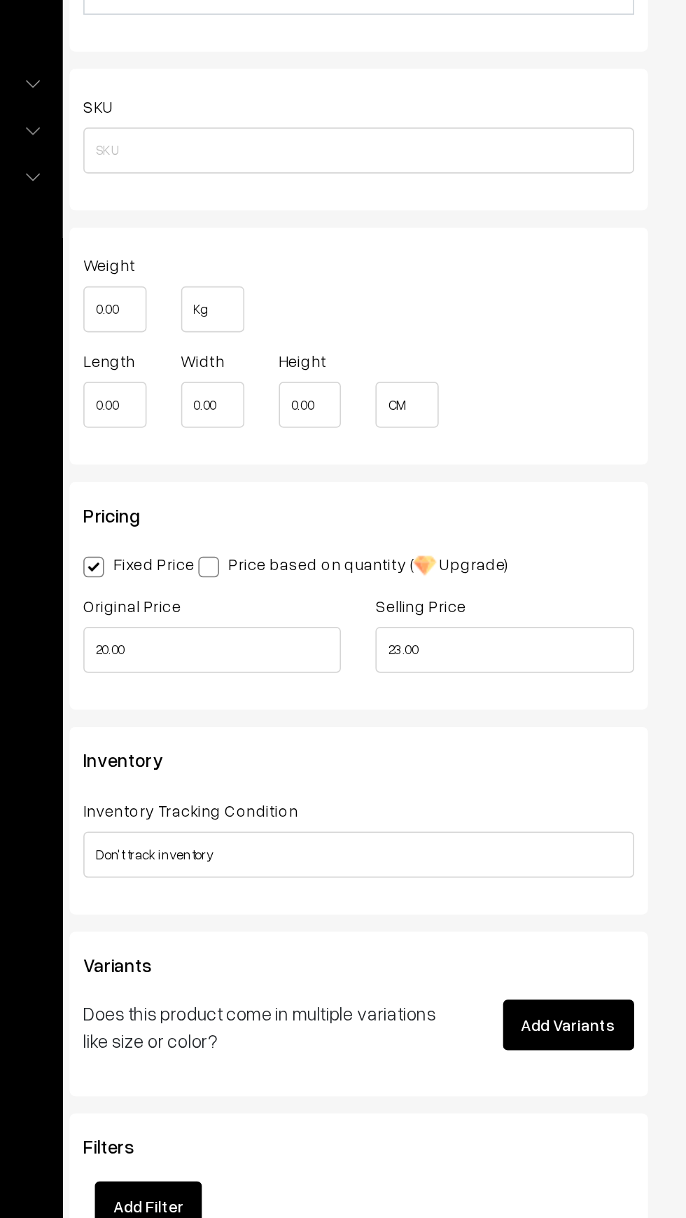
click at [202, 692] on input "Fixed Price" at bounding box center [206, 687] width 9 height 9
click at [269, 689] on label "Fixed Price" at bounding box center [236, 688] width 68 height 15
click at [211, 689] on input "Fixed Price" at bounding box center [206, 687] width 9 height 9
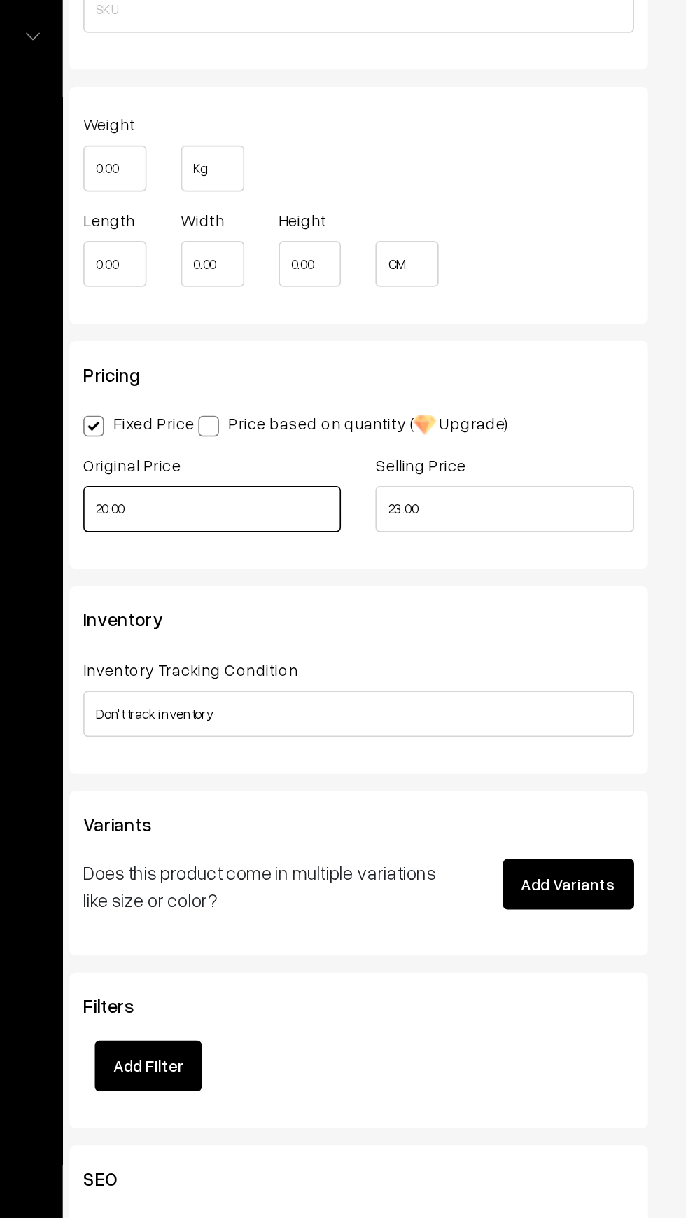
click at [232, 746] on input "20.00" at bounding box center [280, 740] width 157 height 28
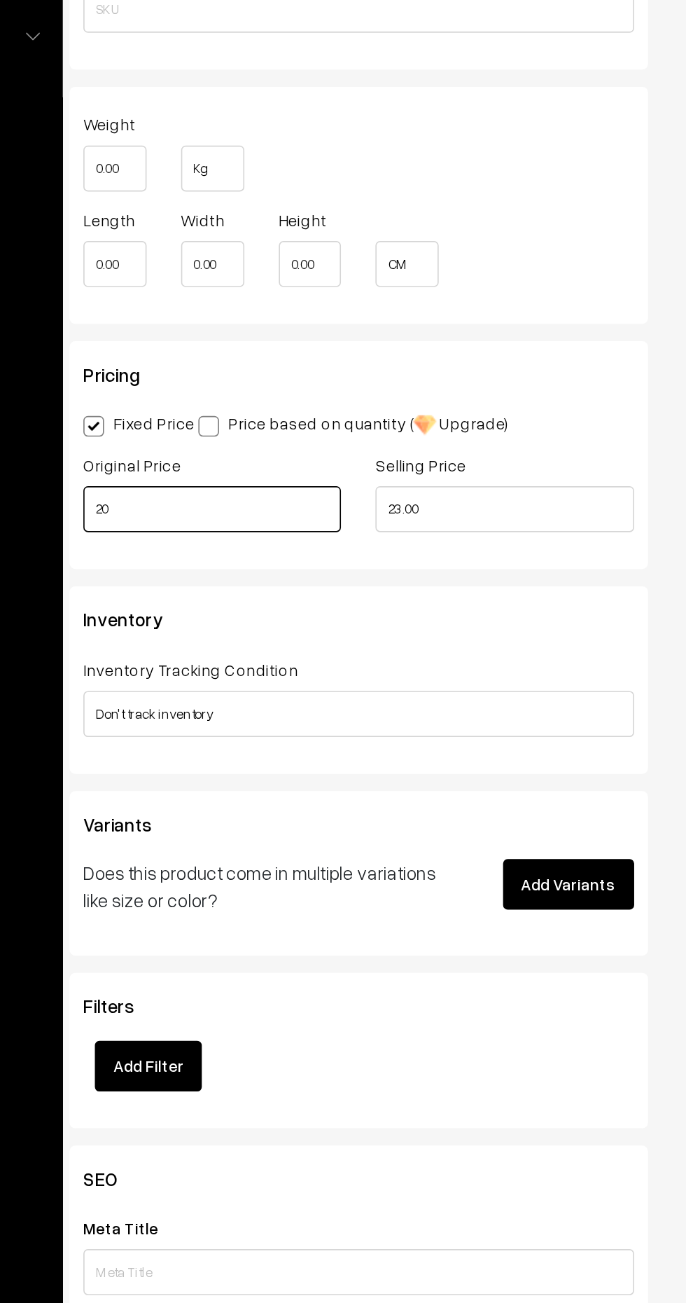
type input "2"
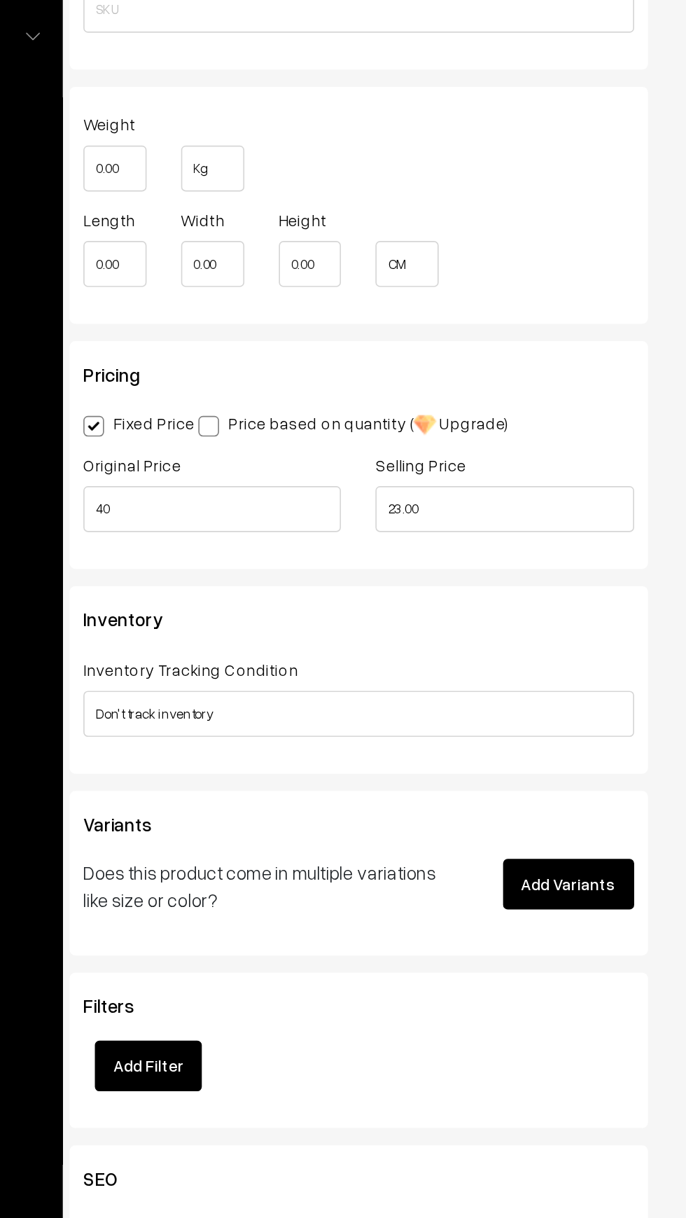
click at [354, 792] on div "Inventory Inventory Tracking Condition Don't track inventory Track product's in…" at bounding box center [369, 843] width 352 height 113
type input "40.00"
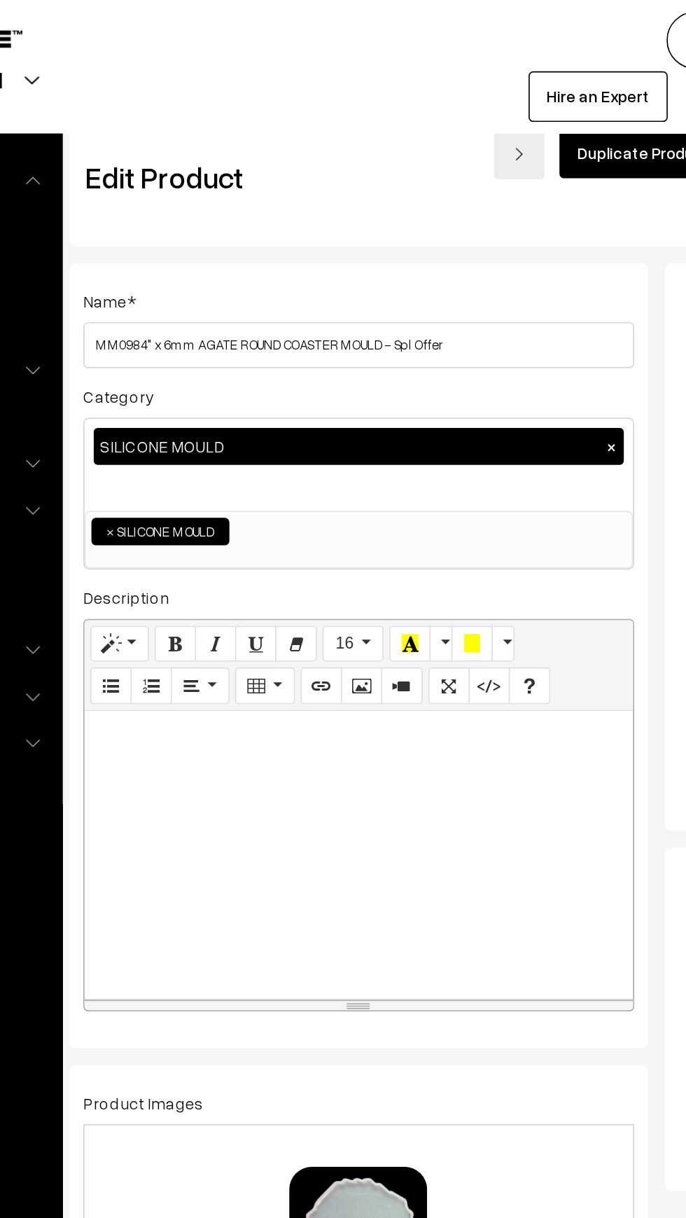
scroll to position [0, 10]
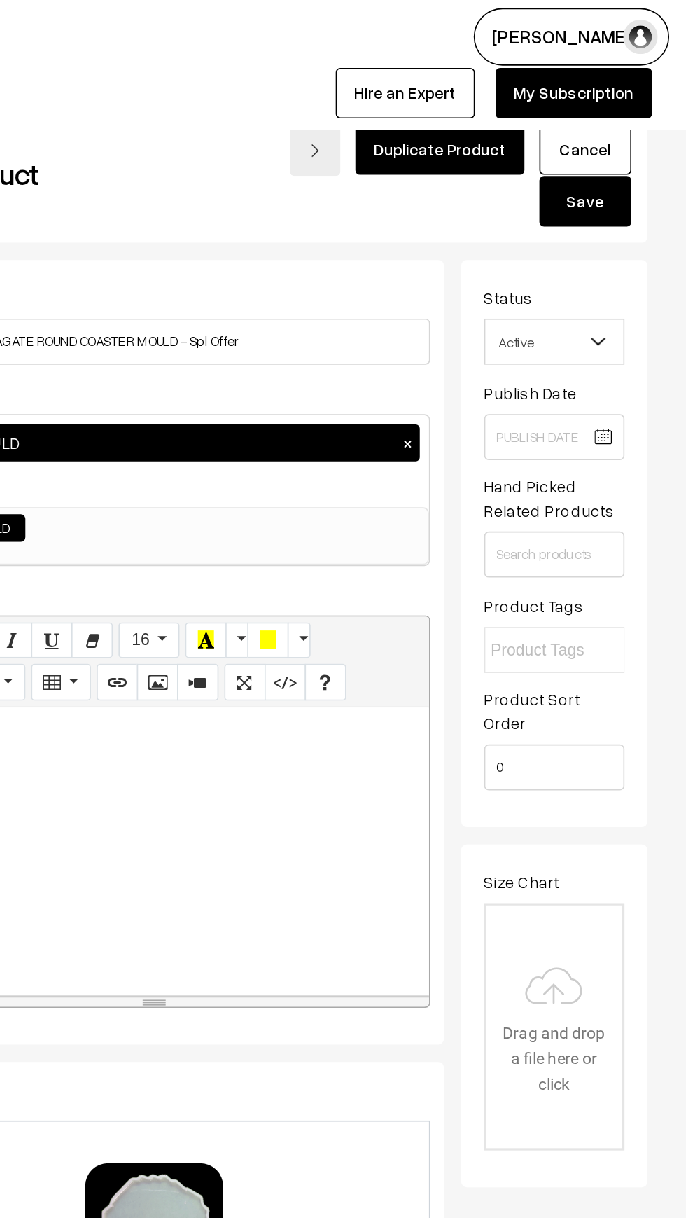
click at [610, 132] on button "Save" at bounding box center [625, 124] width 56 height 31
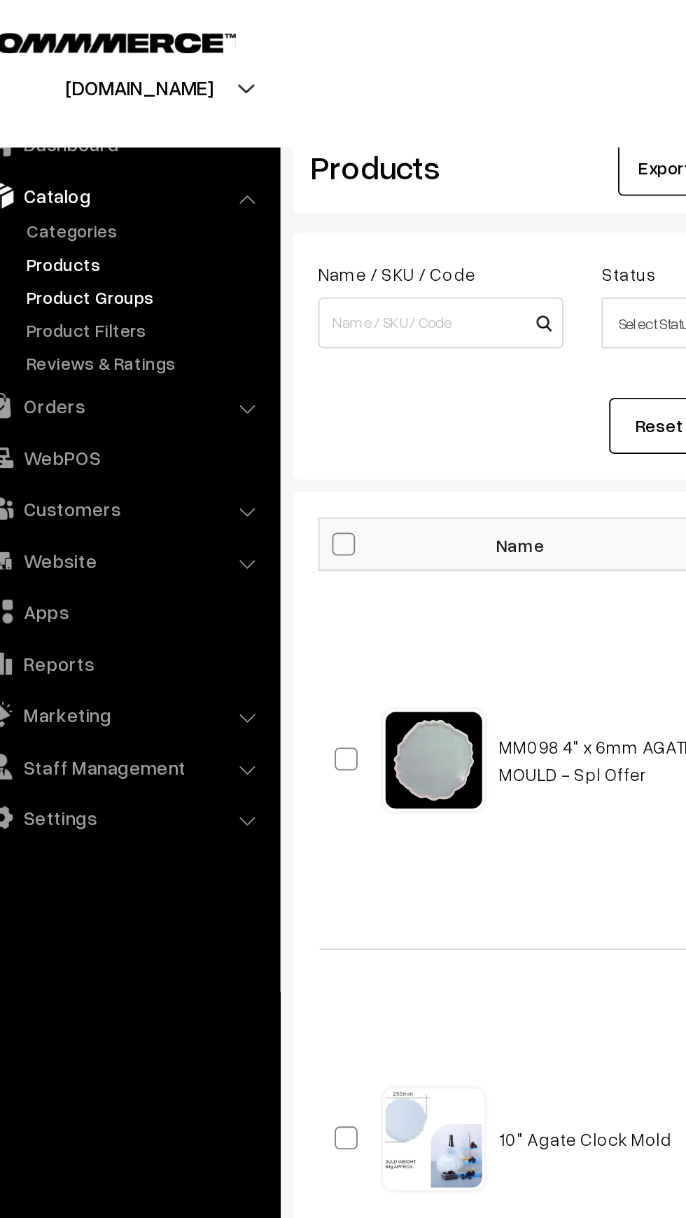
click at [46, 163] on link "Product Groups" at bounding box center [115, 163] width 139 height 15
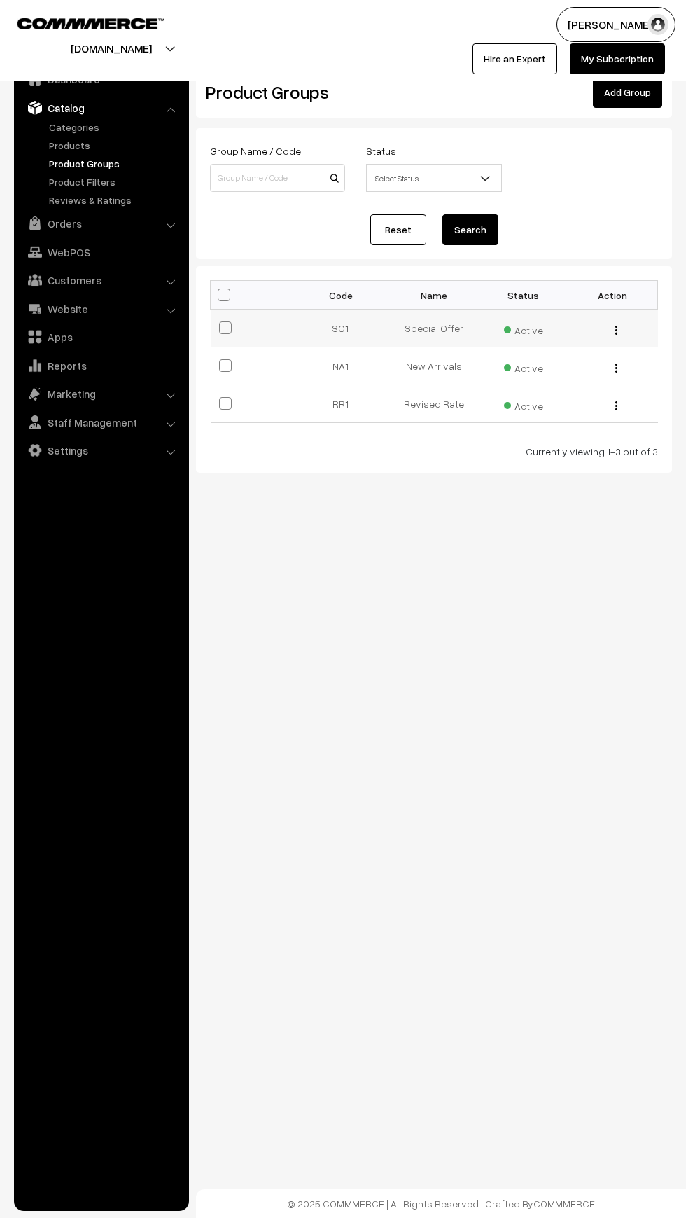
click at [412, 324] on td "Special Offer" at bounding box center [434, 329] width 90 height 38
click at [616, 329] on img "button" at bounding box center [617, 330] width 2 height 9
click at [509, 349] on link "Edit" at bounding box center [553, 349] width 119 height 31
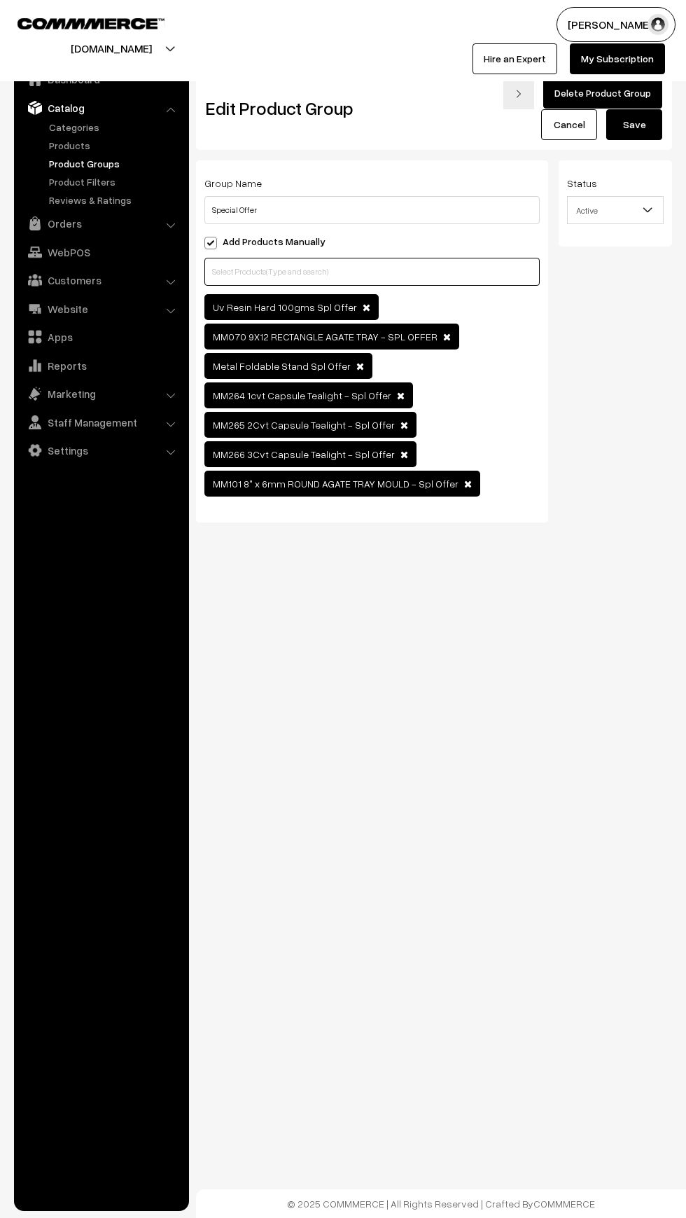
click at [261, 272] on input "text" at bounding box center [371, 272] width 335 height 28
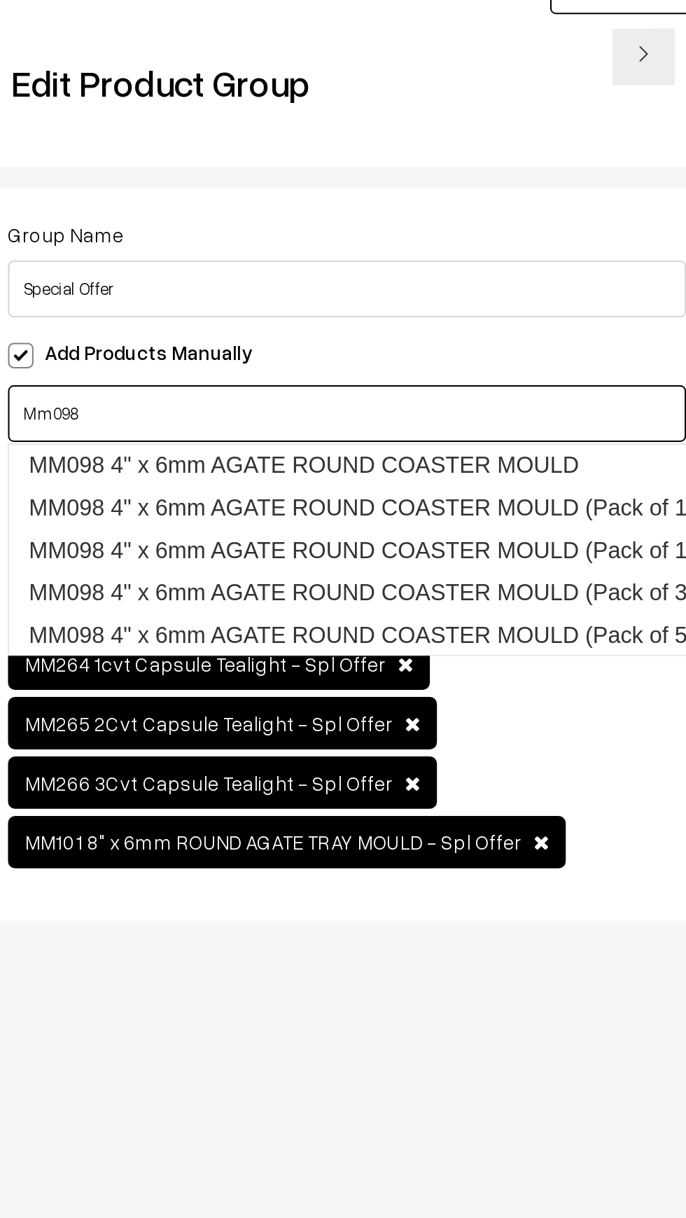
scroll to position [22, 0]
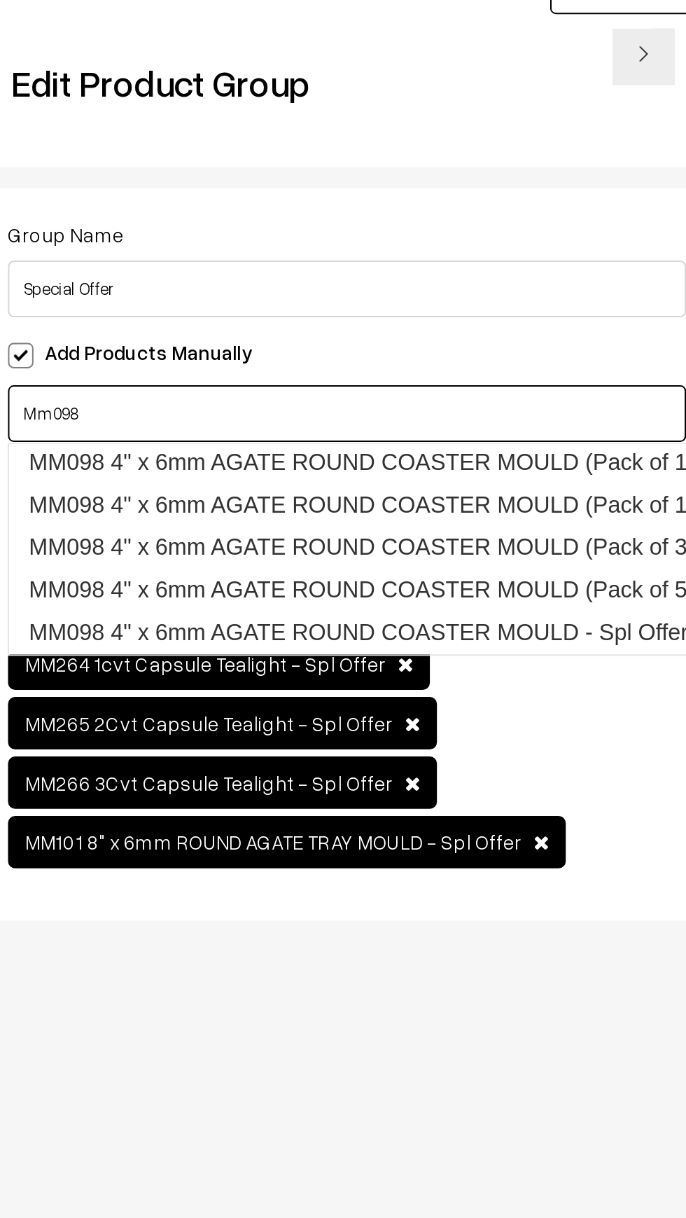
click at [256, 382] on link "MM098 4" x 6mm AGATE ROUND COASTER MOULD - Spl Offer" at bounding box center [385, 380] width 360 height 21
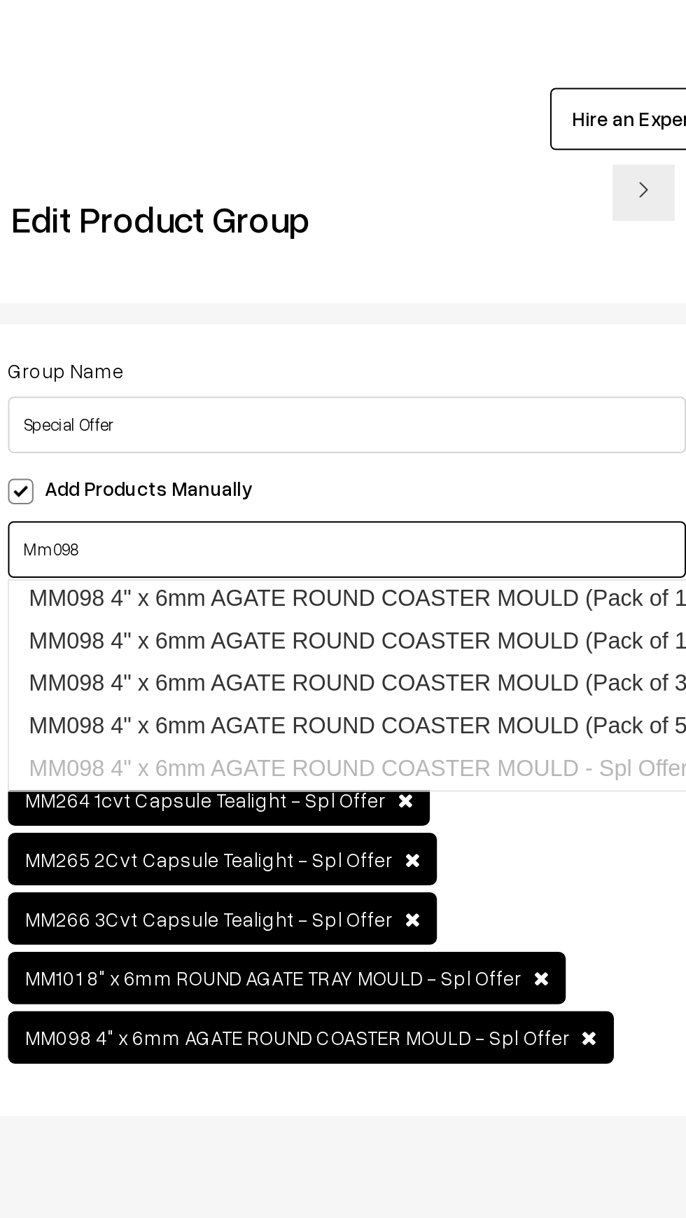
scroll to position [0, 4]
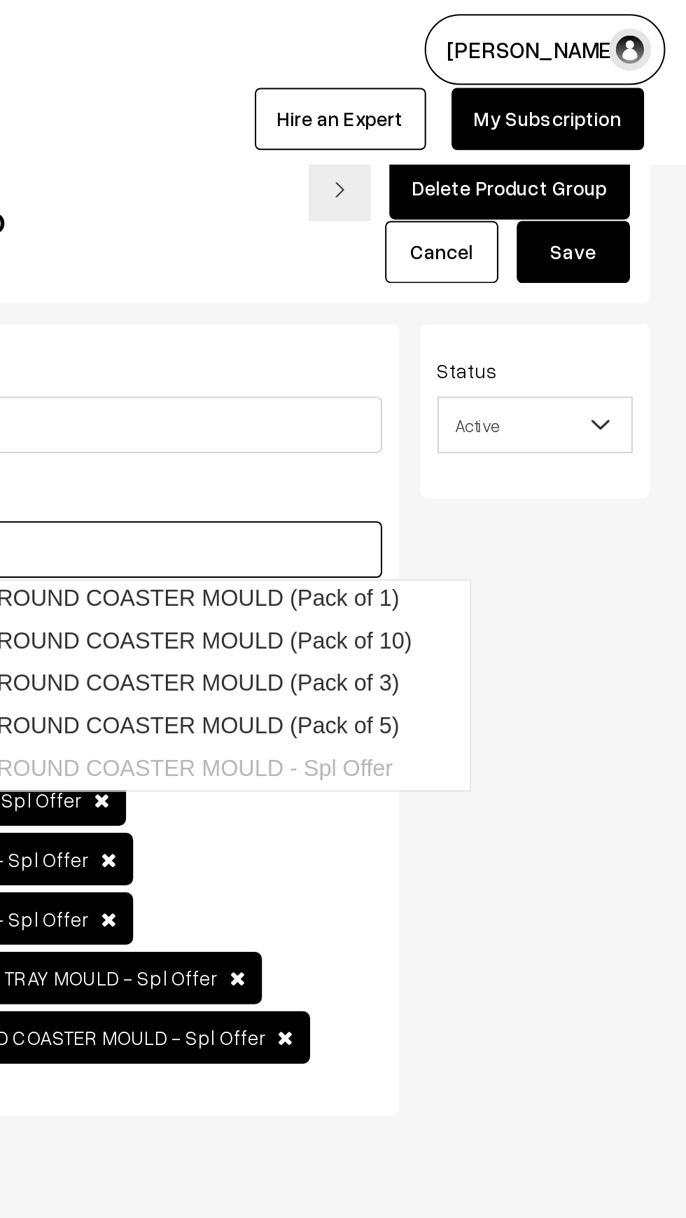
type input "Mm098"
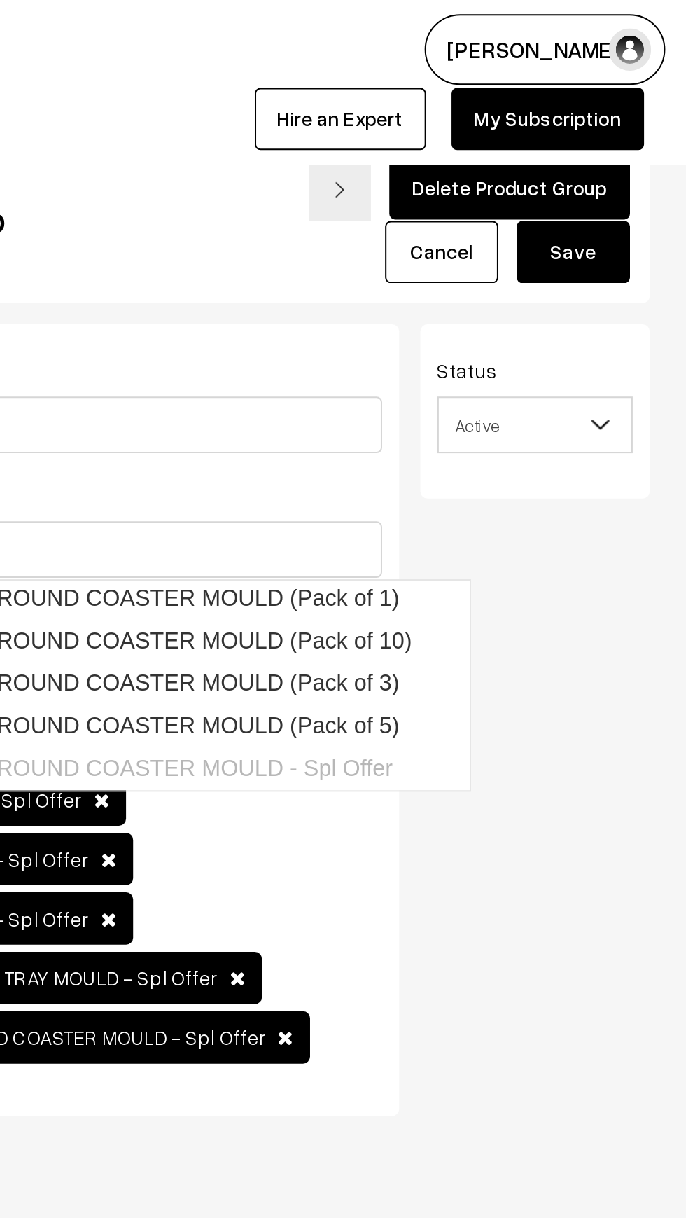
click at [629, 131] on button "Save" at bounding box center [630, 124] width 56 height 31
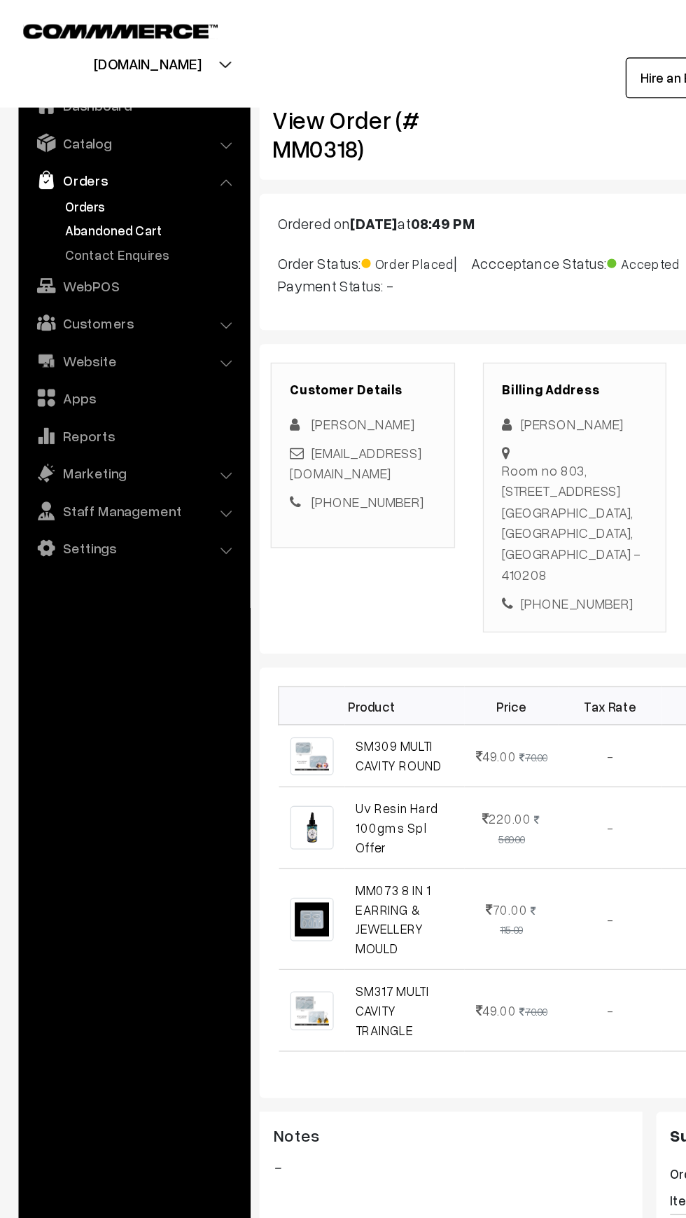
click at [60, 179] on link "Abandoned Cart" at bounding box center [115, 174] width 139 height 15
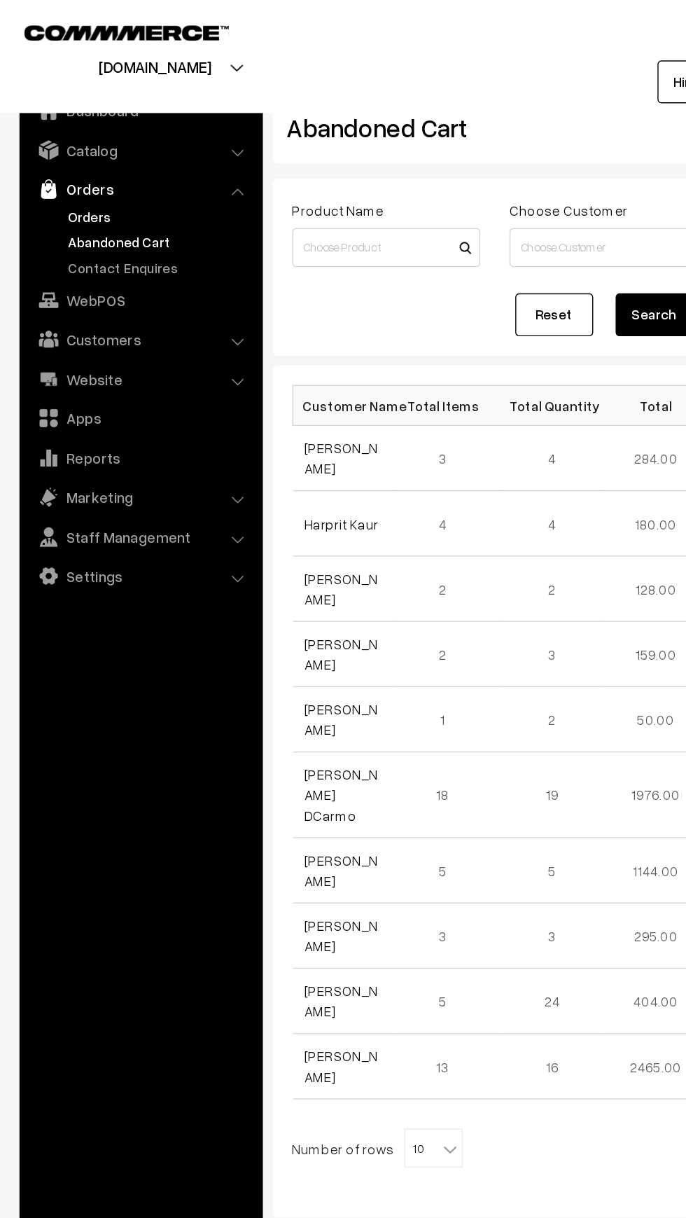
click at [53, 157] on link "Orders" at bounding box center [115, 155] width 139 height 15
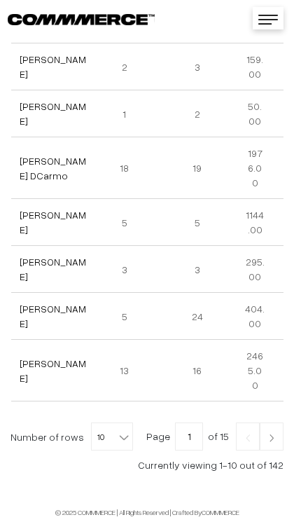
scroll to position [555, 0]
